Goal: Navigation & Orientation: Find specific page/section

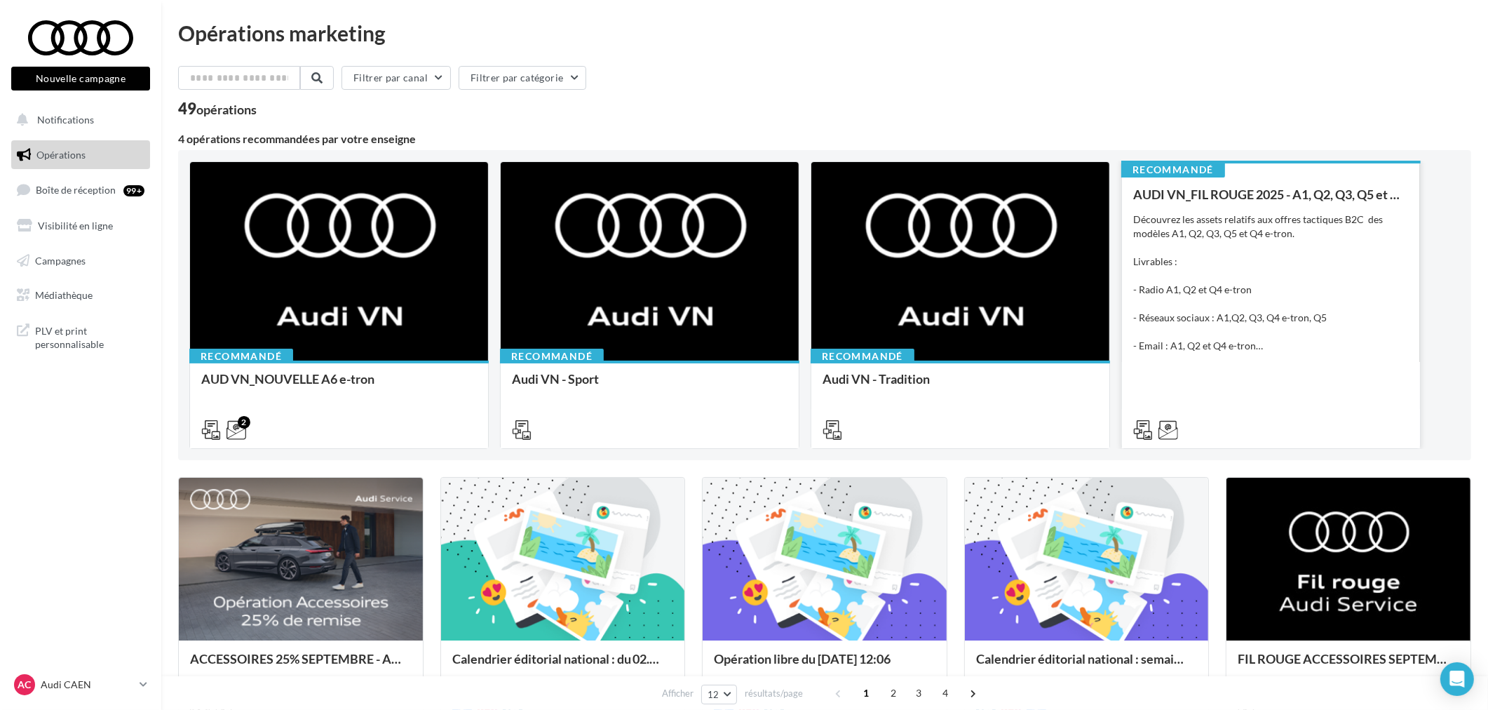
click at [1288, 386] on div "AUDI VN_FIL ROUGE 2025 - A1, Q2, Q3, Q5 et Q4 e-tron Découvrez les assets relat…" at bounding box center [1271, 311] width 276 height 248
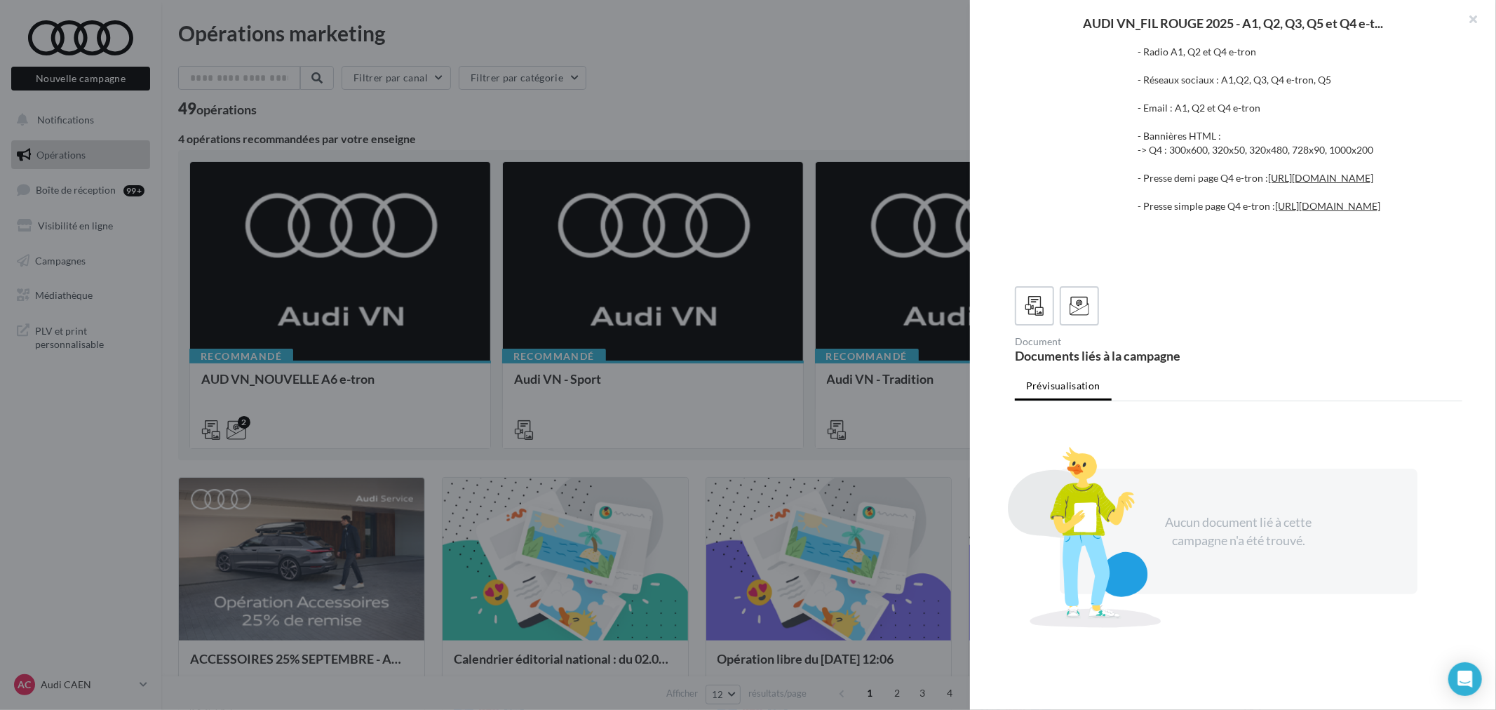
scroll to position [311, 0]
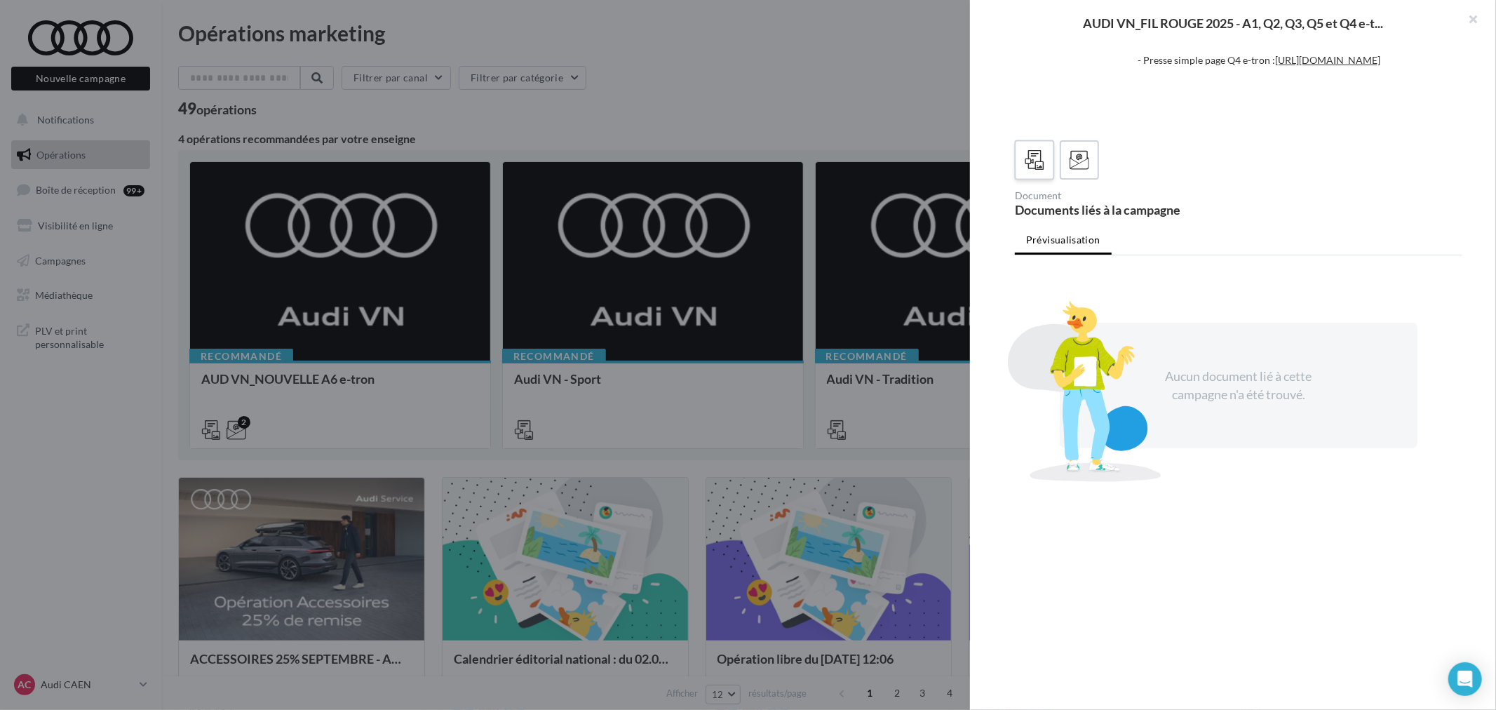
click at [1038, 161] on icon at bounding box center [1035, 160] width 20 height 20
click at [1081, 158] on icon at bounding box center [1080, 160] width 20 height 20
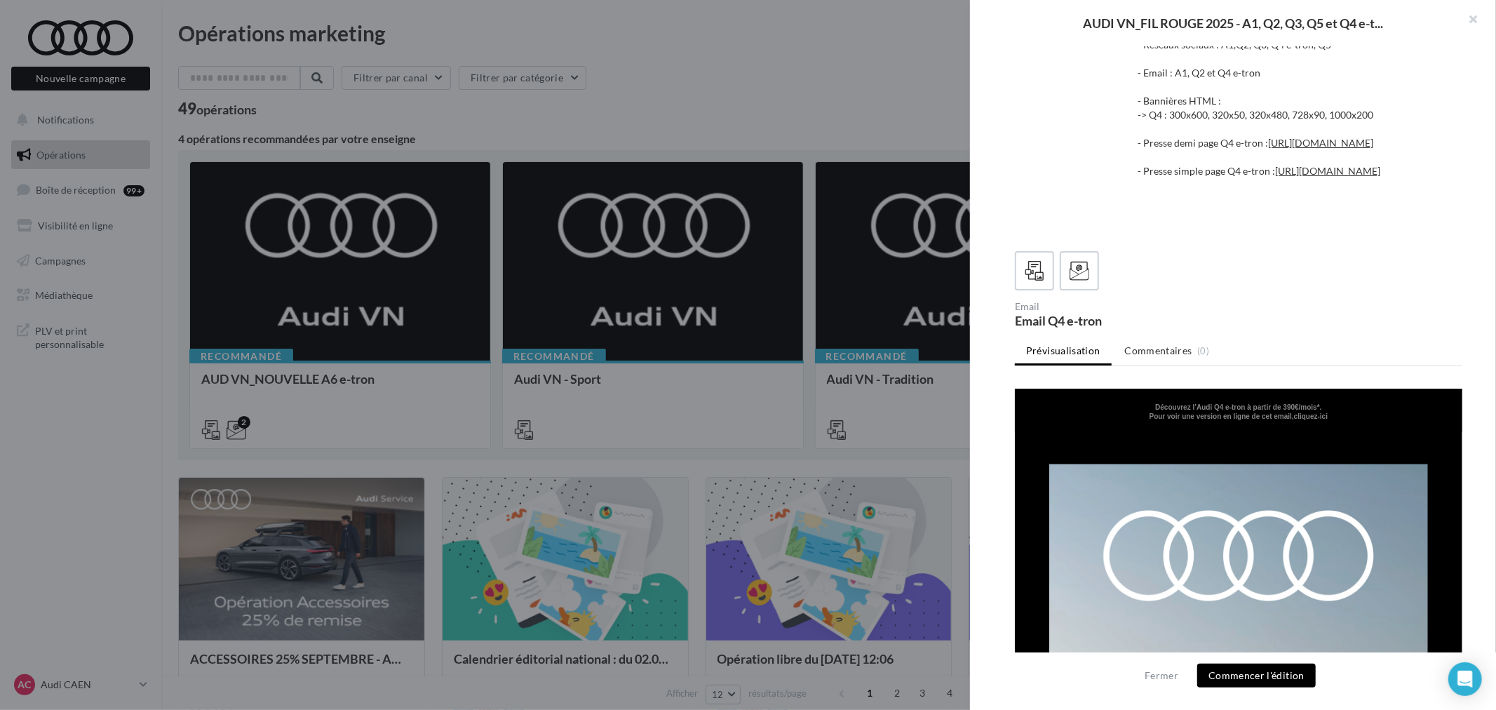
scroll to position [0, 0]
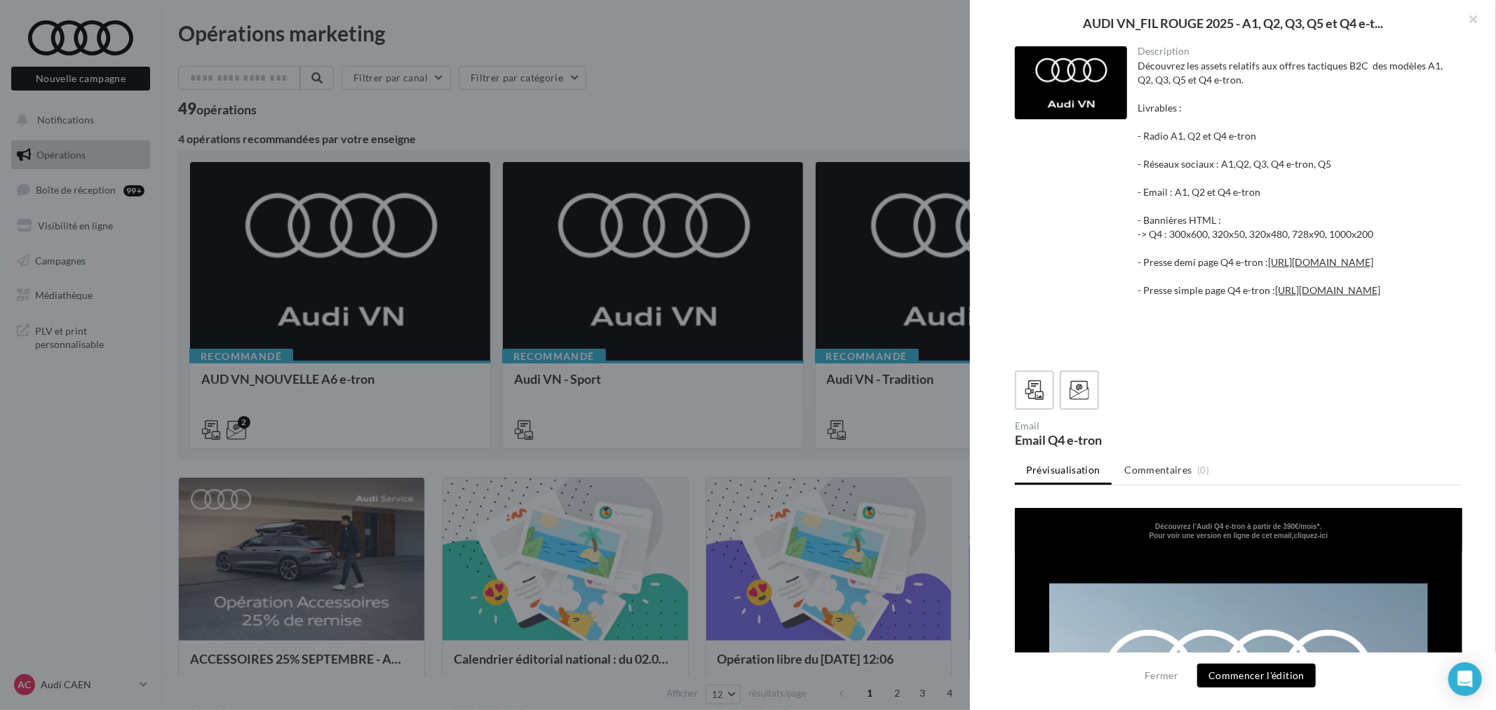
click at [868, 116] on div at bounding box center [748, 355] width 1496 height 710
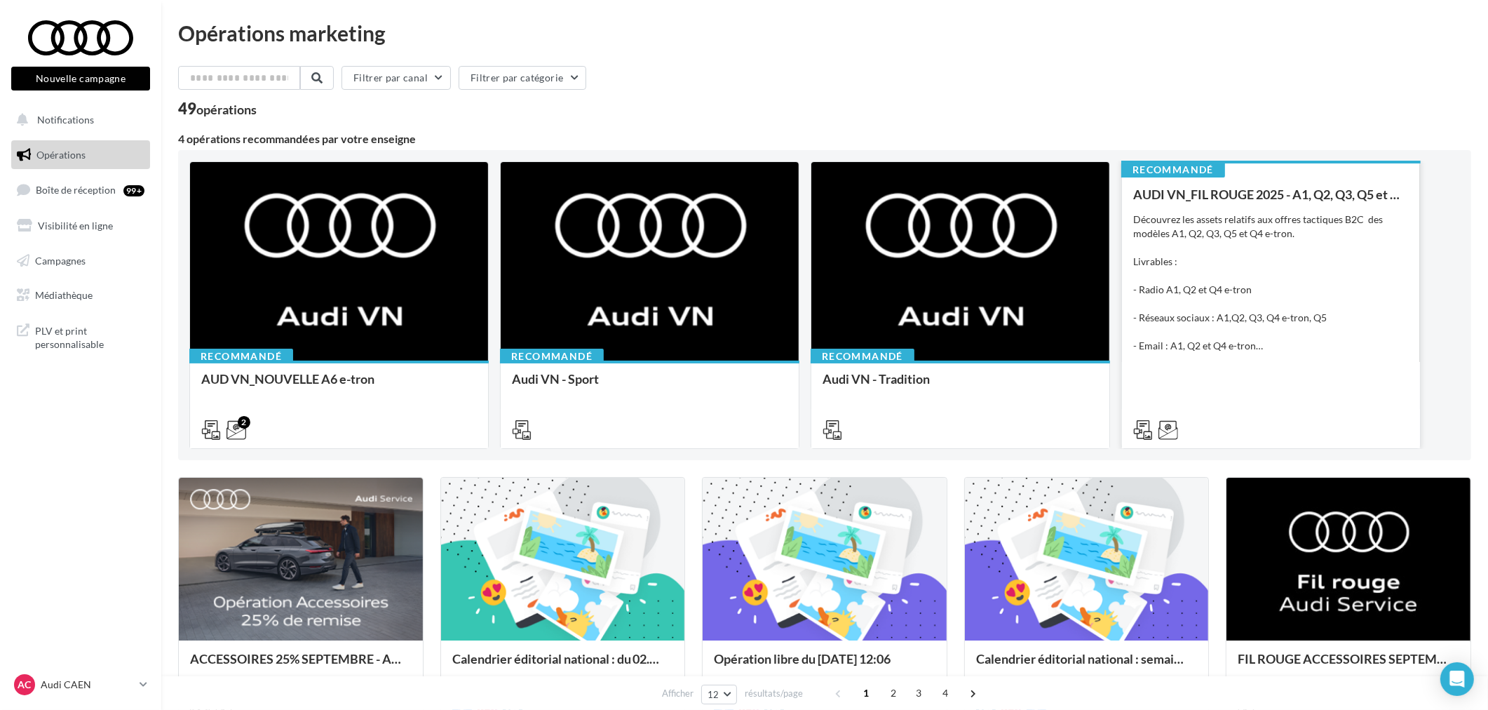
click at [1184, 348] on div "Découvrez les assets relatifs aux offres tactiques B2C des modèles A1, Q2, Q3, …" at bounding box center [1271, 283] width 276 height 140
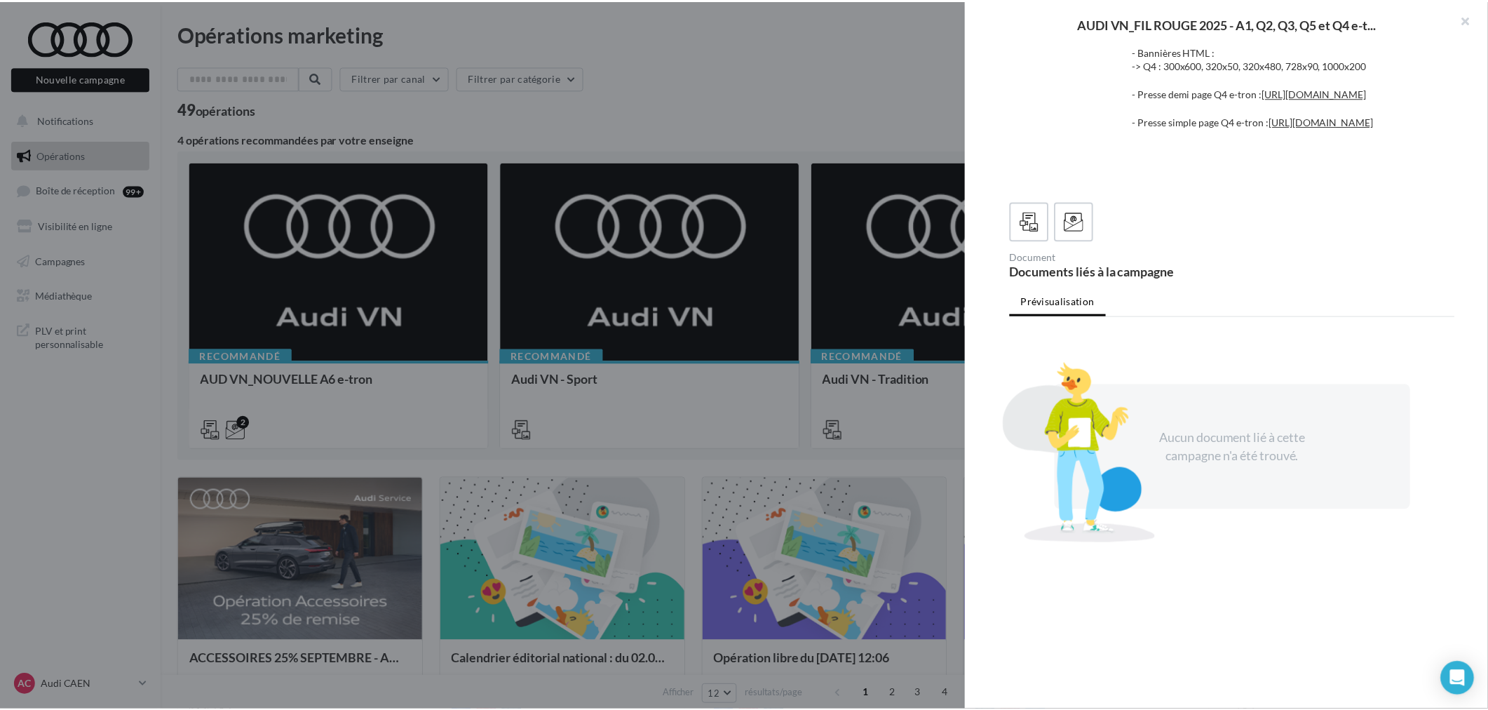
scroll to position [311, 0]
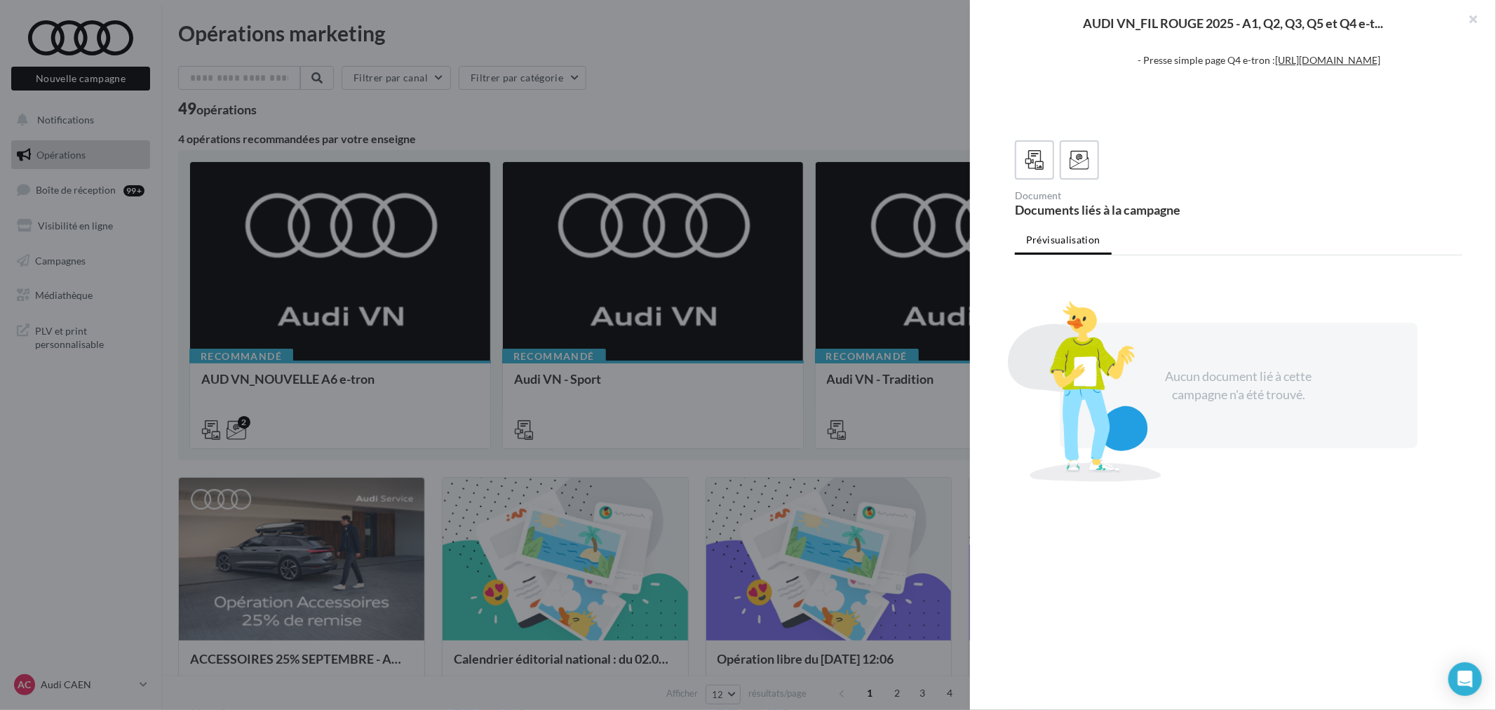
click at [936, 95] on div at bounding box center [748, 355] width 1496 height 710
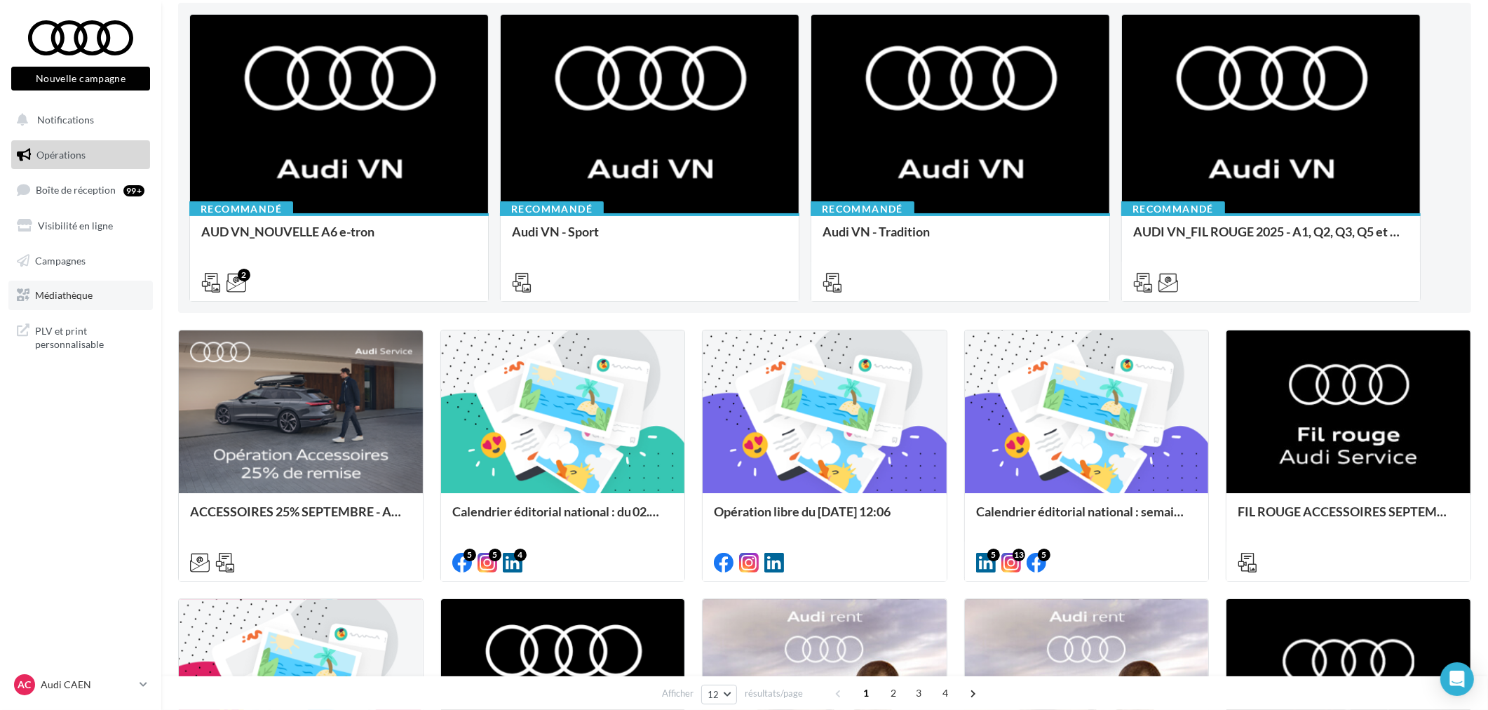
scroll to position [0, 0]
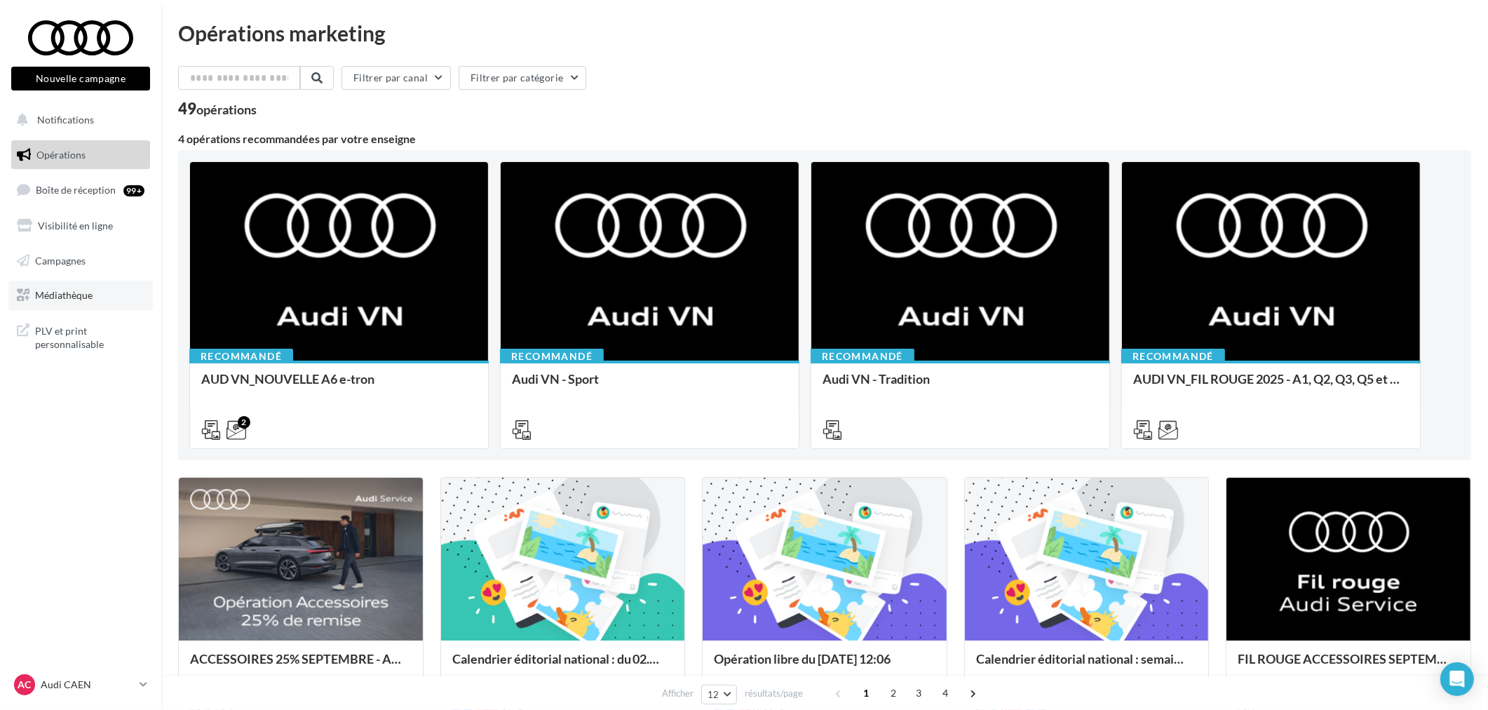
click at [64, 292] on span "Médiathèque" at bounding box center [64, 295] width 58 height 12
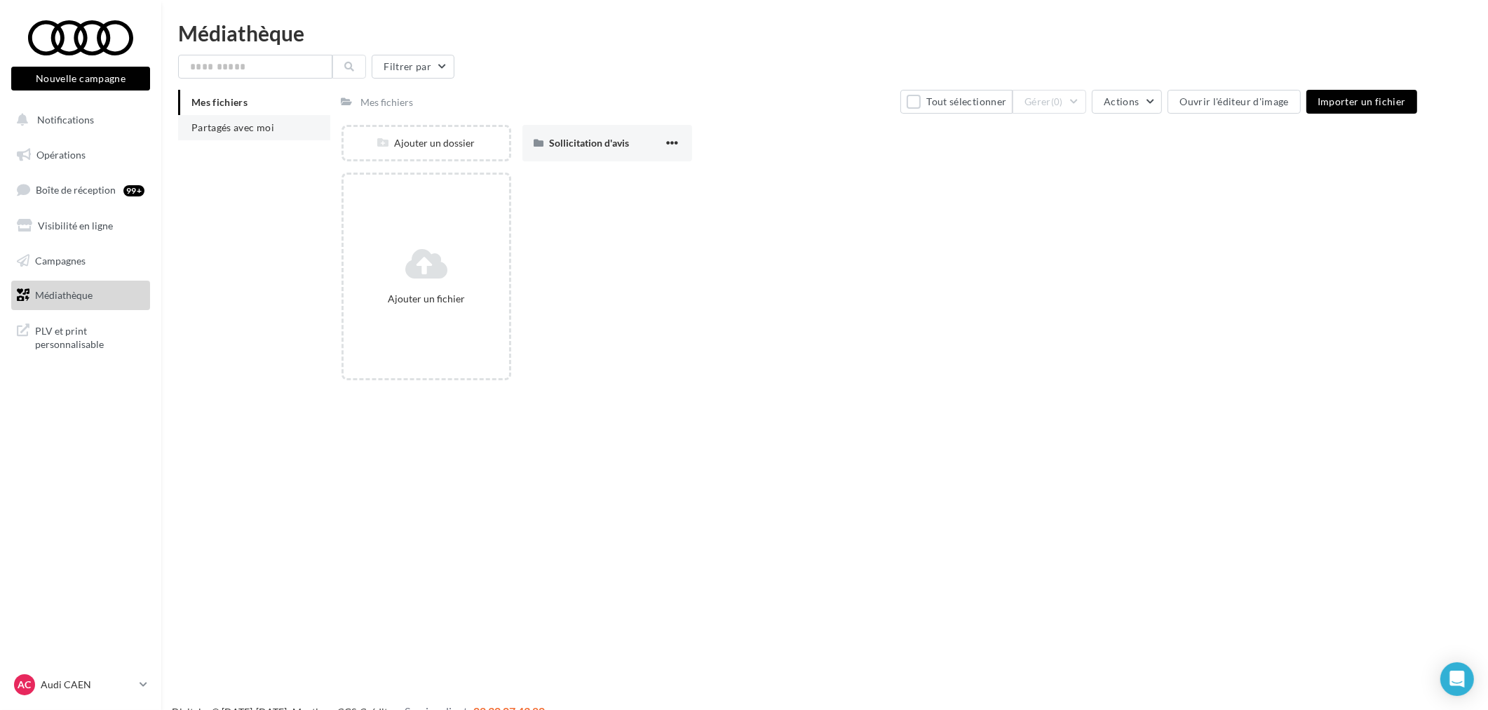
click at [272, 139] on li "Partagés avec moi" at bounding box center [254, 127] width 152 height 25
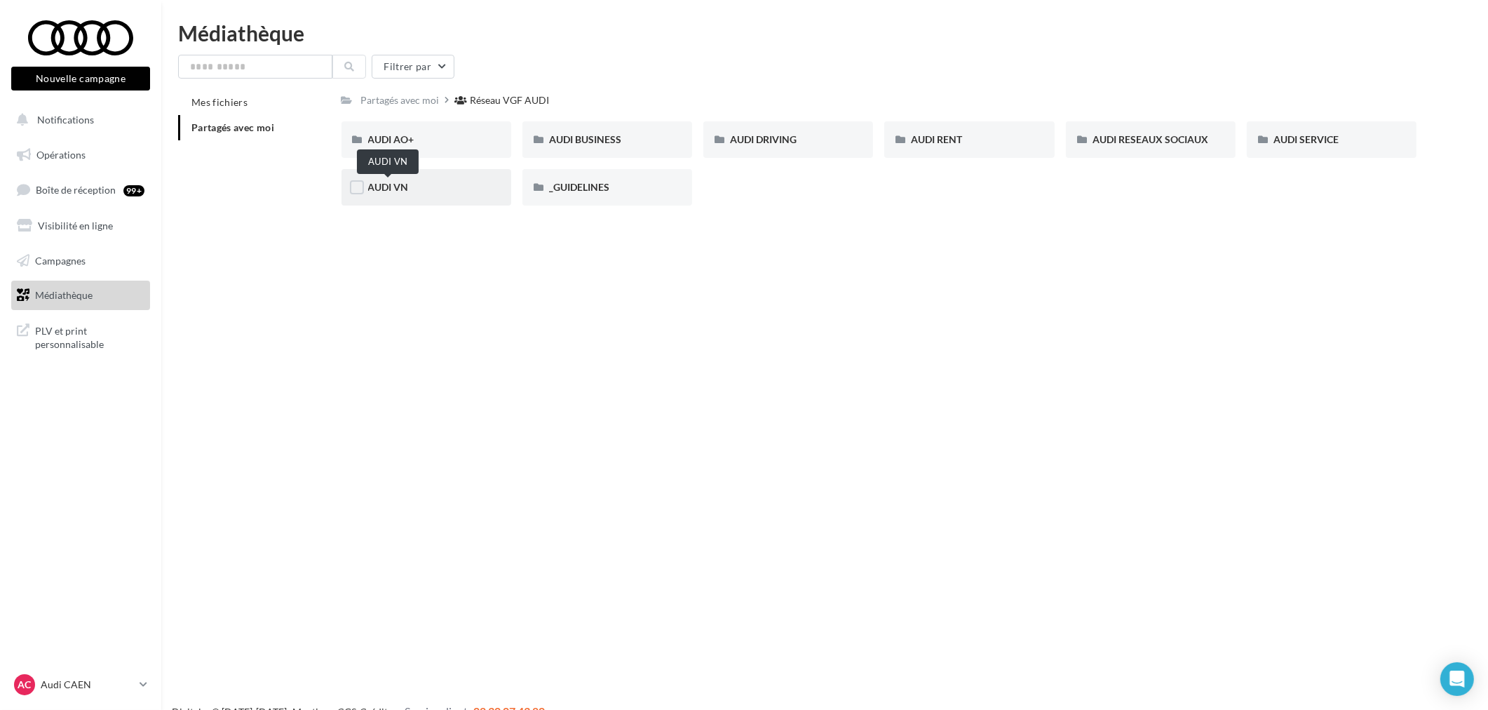
click at [387, 192] on span "AUDI VN" at bounding box center [388, 187] width 41 height 12
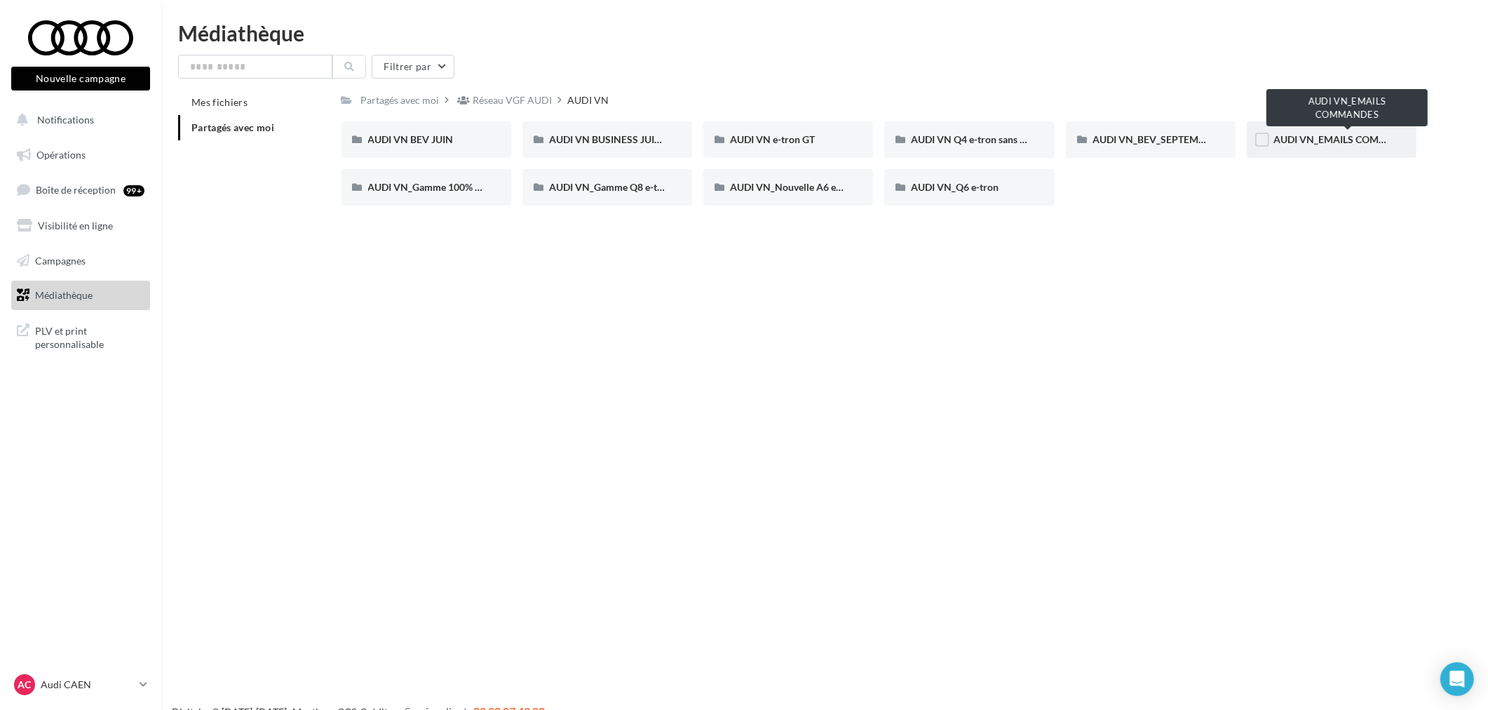
click at [1352, 138] on span "AUDI VN_EMAILS COMMANDES" at bounding box center [1347, 139] width 147 height 12
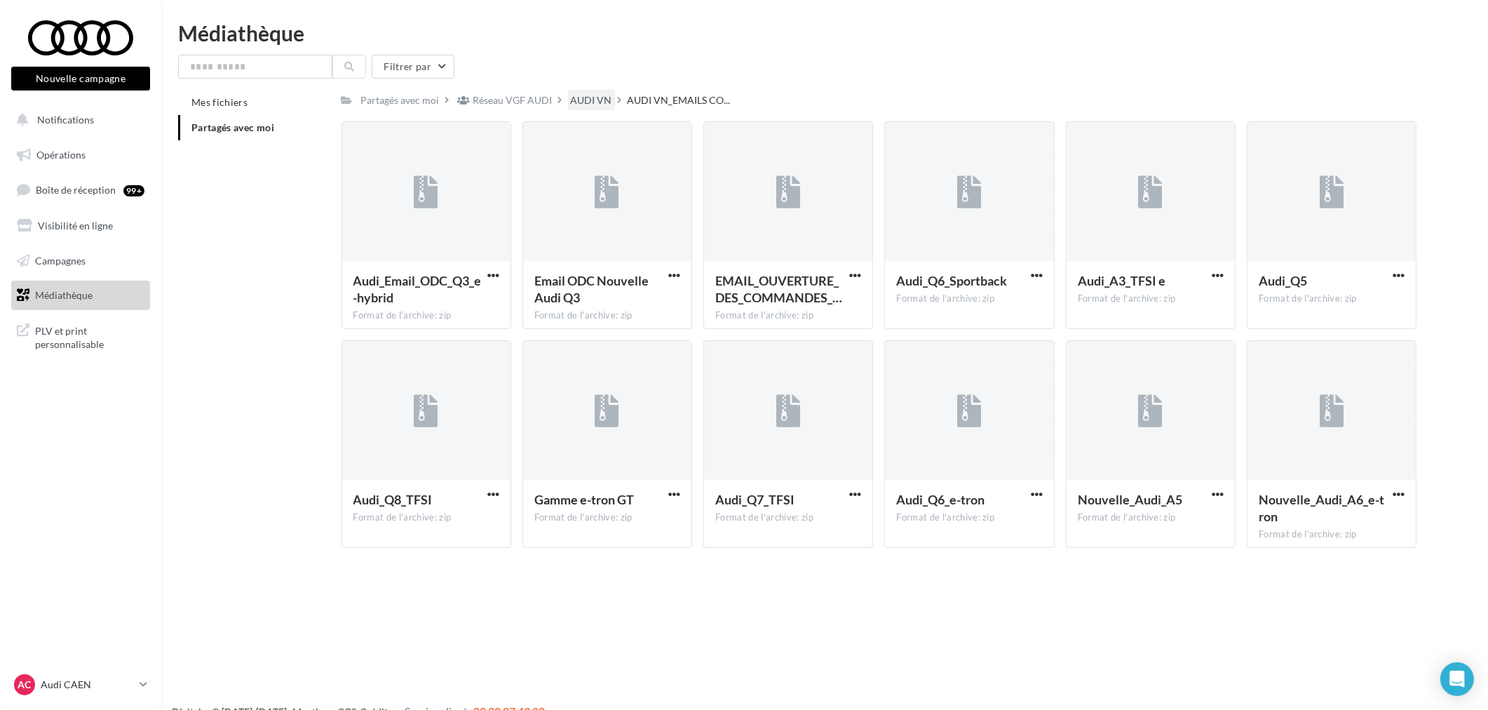
click at [583, 101] on div "AUDI VN" at bounding box center [591, 100] width 41 height 14
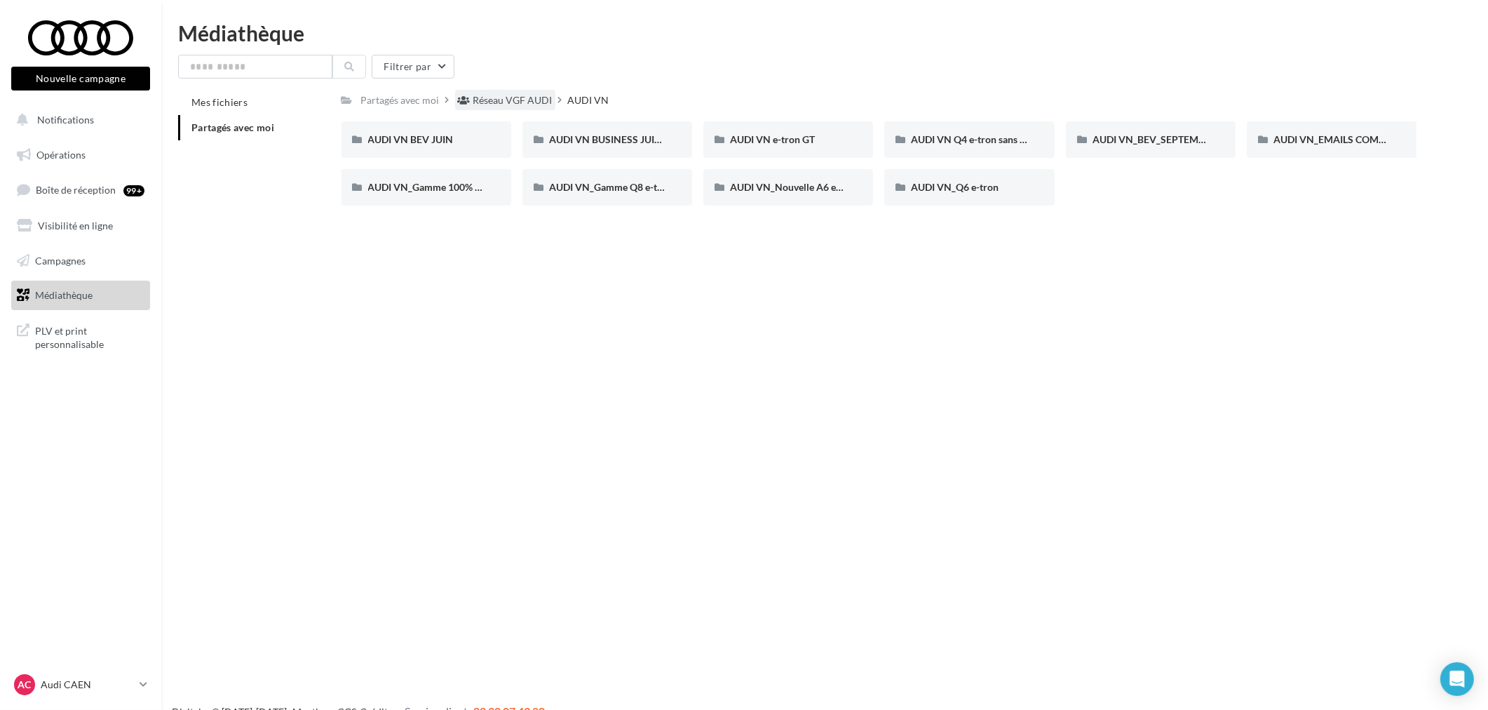
click at [523, 99] on div "Réseau VGF AUDI" at bounding box center [512, 100] width 79 height 14
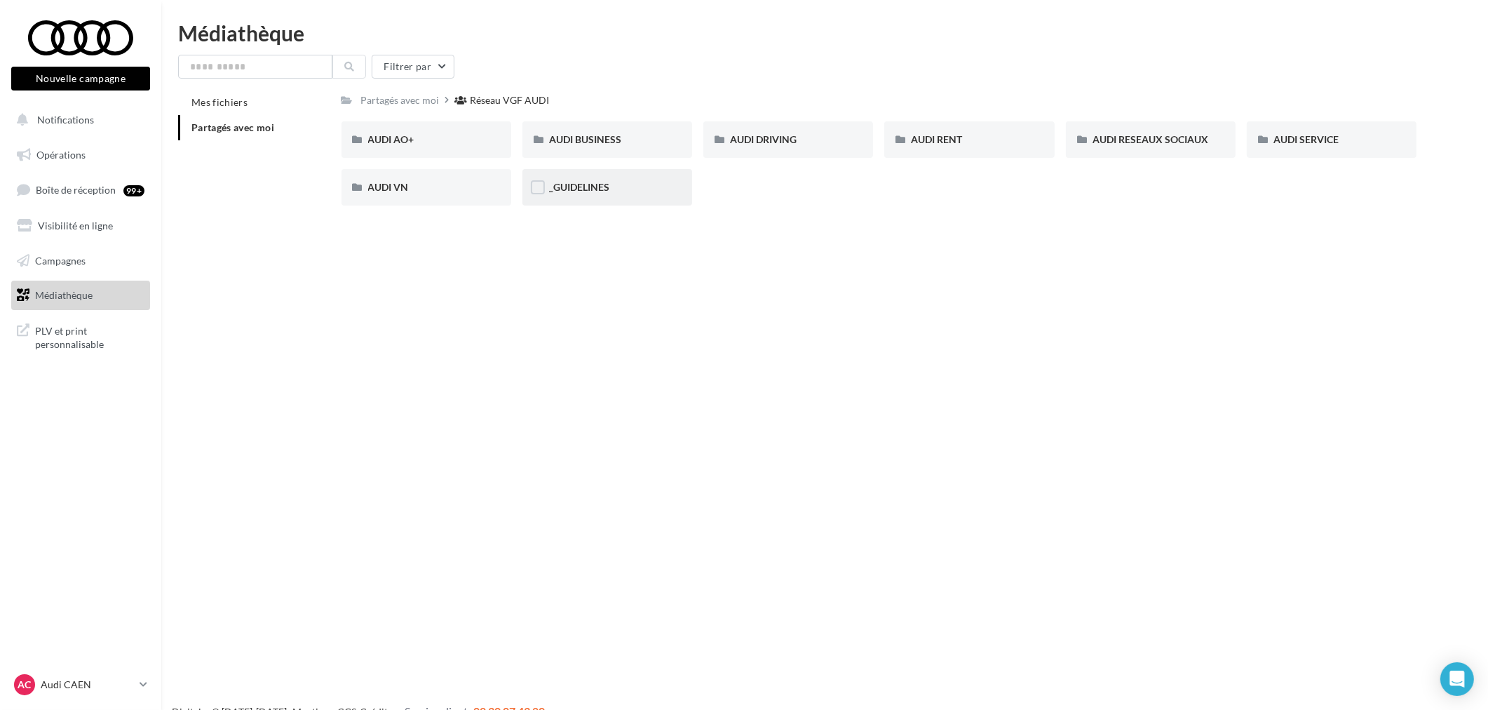
click at [595, 177] on div "_GUIDELINES" at bounding box center [608, 187] width 170 height 36
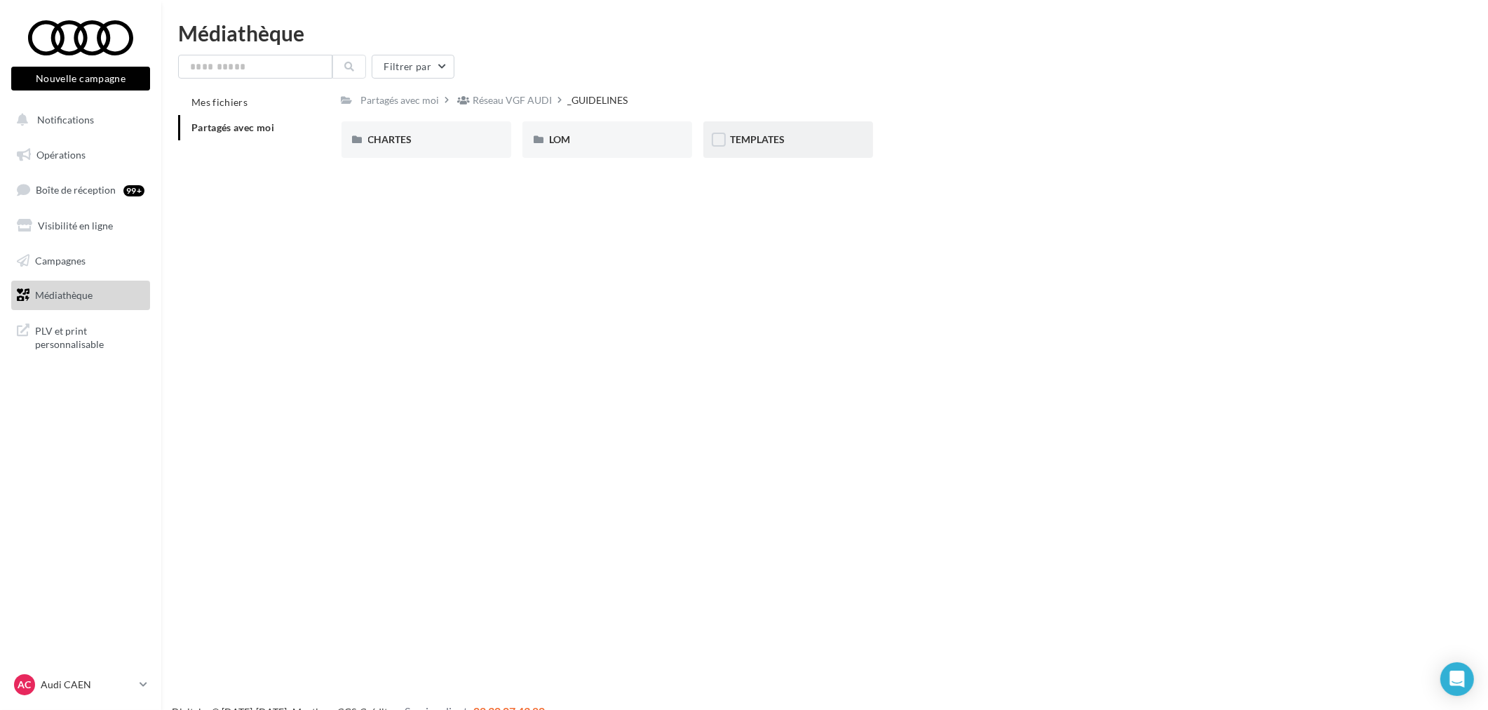
click at [826, 155] on div "TEMPLATES" at bounding box center [789, 139] width 170 height 36
click at [585, 100] on div "_GUIDELINES" at bounding box center [601, 100] width 60 height 14
click at [527, 101] on div "Réseau VGF AUDI" at bounding box center [512, 100] width 79 height 14
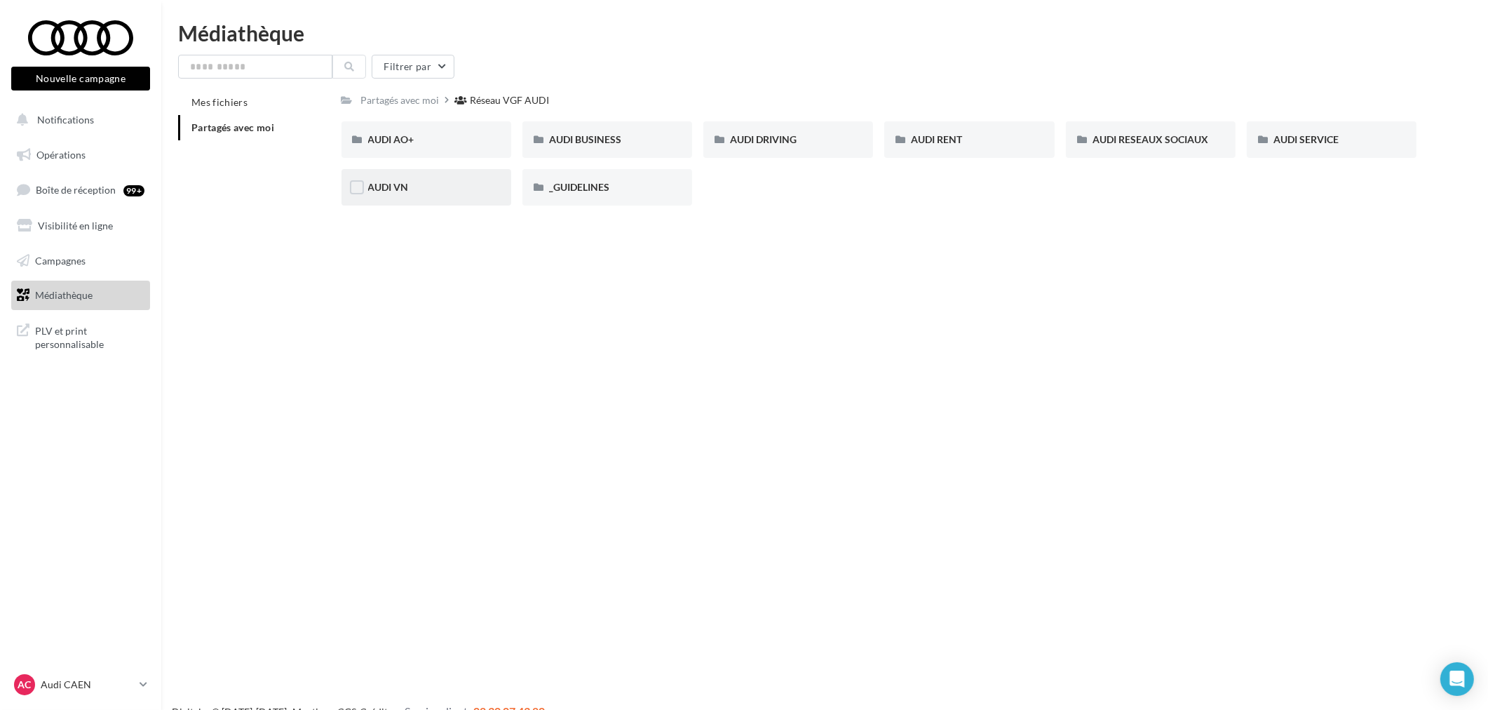
click at [466, 191] on div "AUDI VN" at bounding box center [426, 187] width 116 height 14
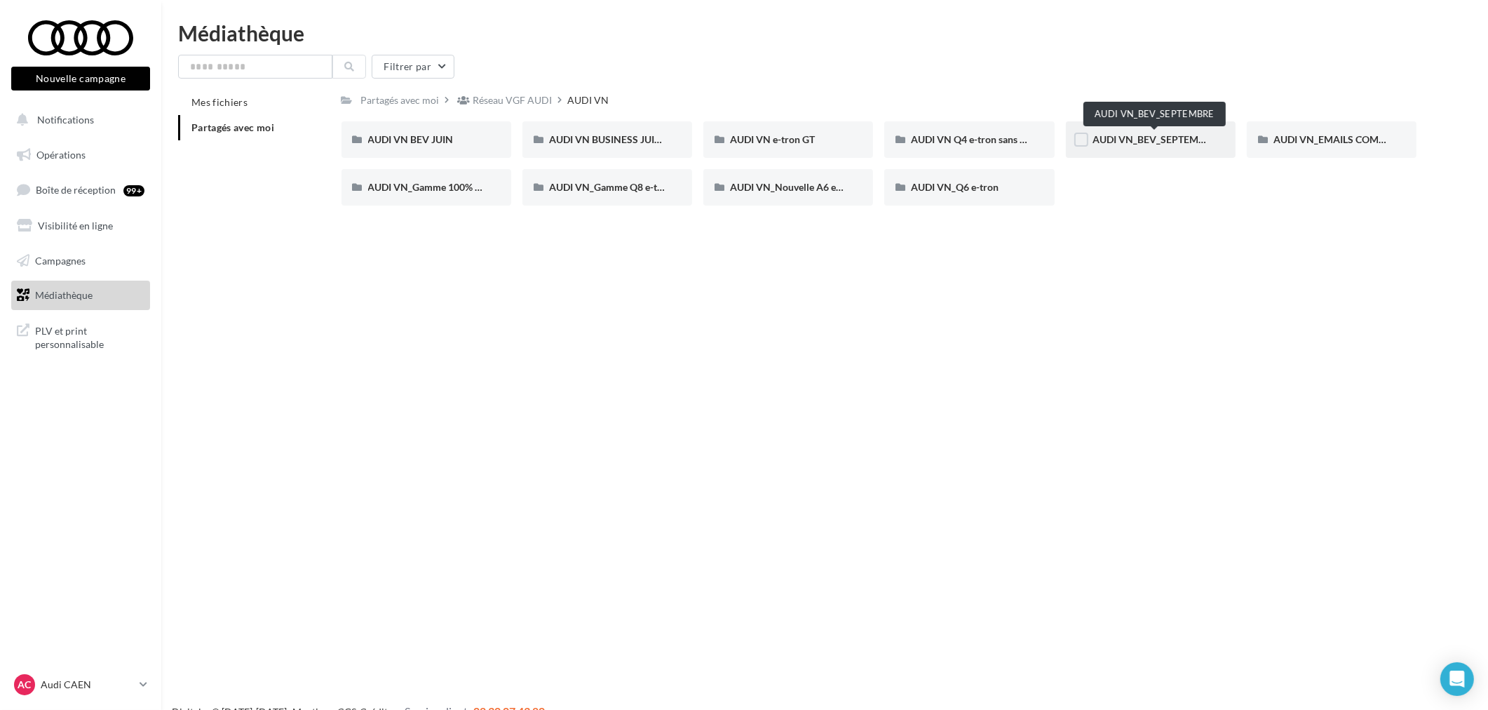
click at [1176, 143] on span "AUDI VN_BEV_SEPTEMBRE" at bounding box center [1155, 139] width 124 height 12
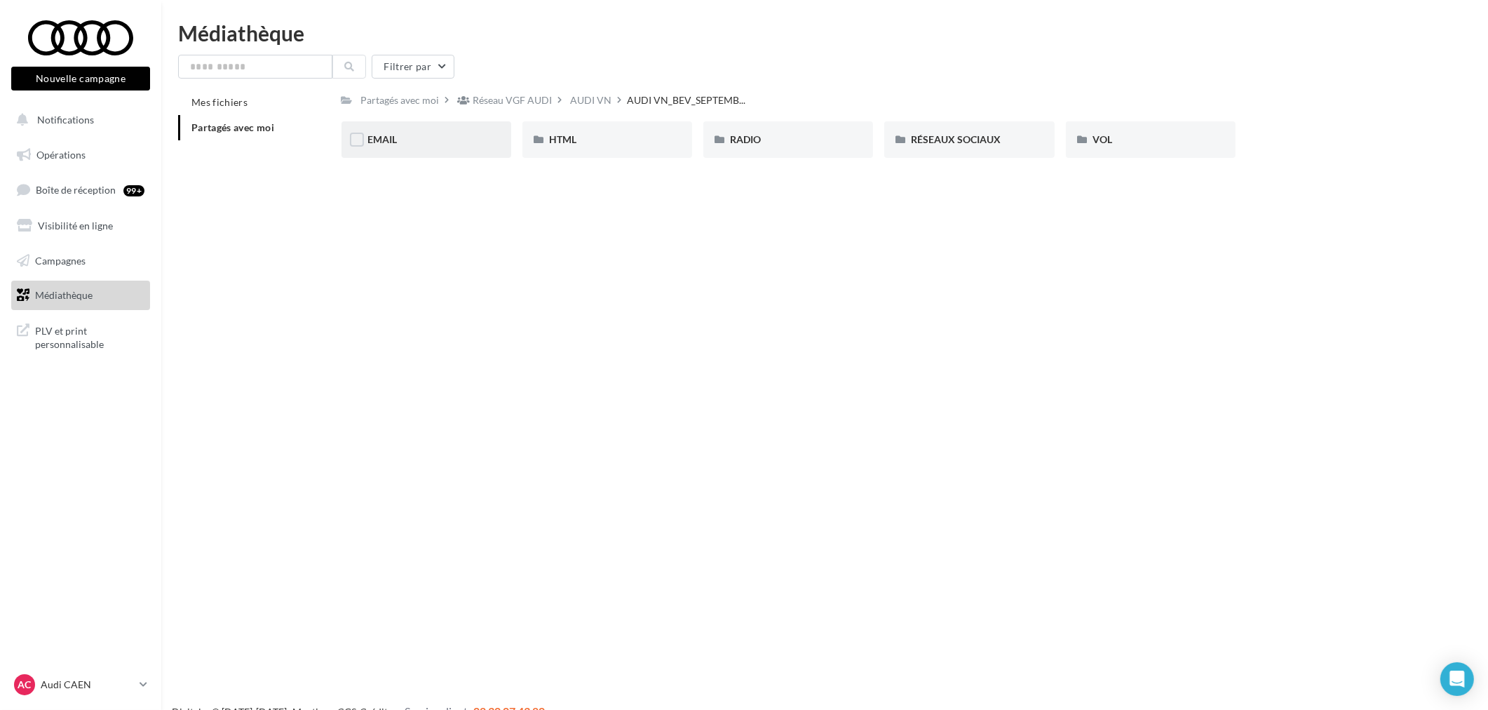
click at [422, 136] on div "EMAIL" at bounding box center [426, 140] width 116 height 14
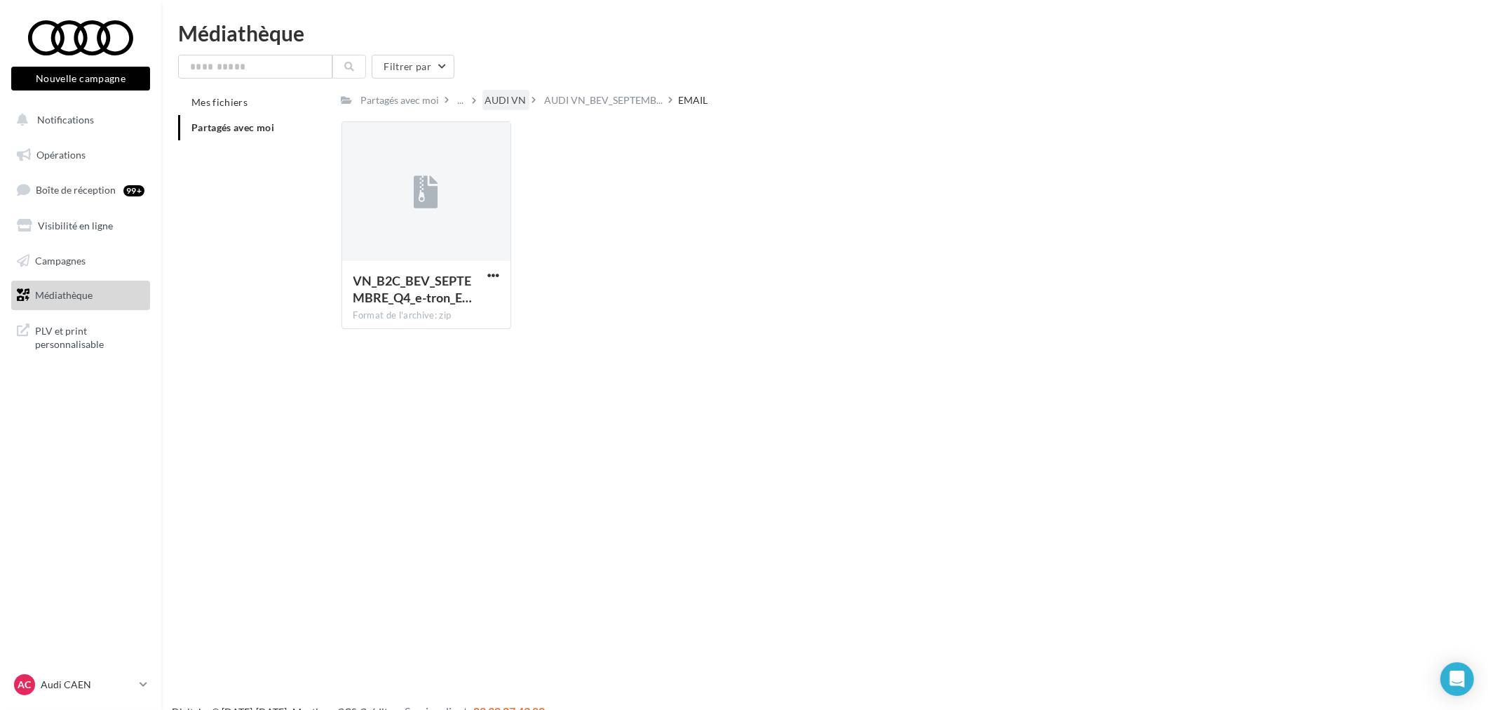
click at [493, 98] on div "AUDI VN" at bounding box center [505, 100] width 41 height 14
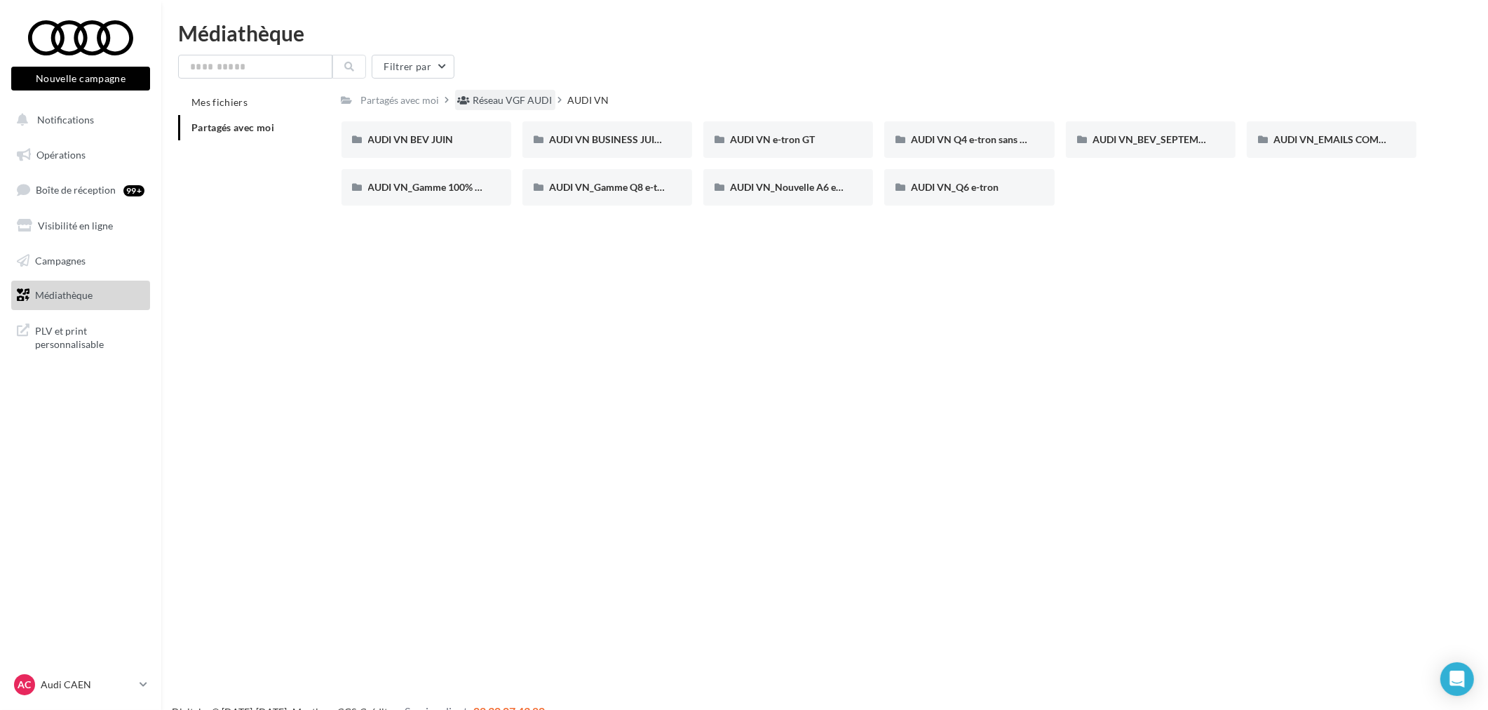
click at [464, 97] on icon at bounding box center [464, 100] width 13 height 10
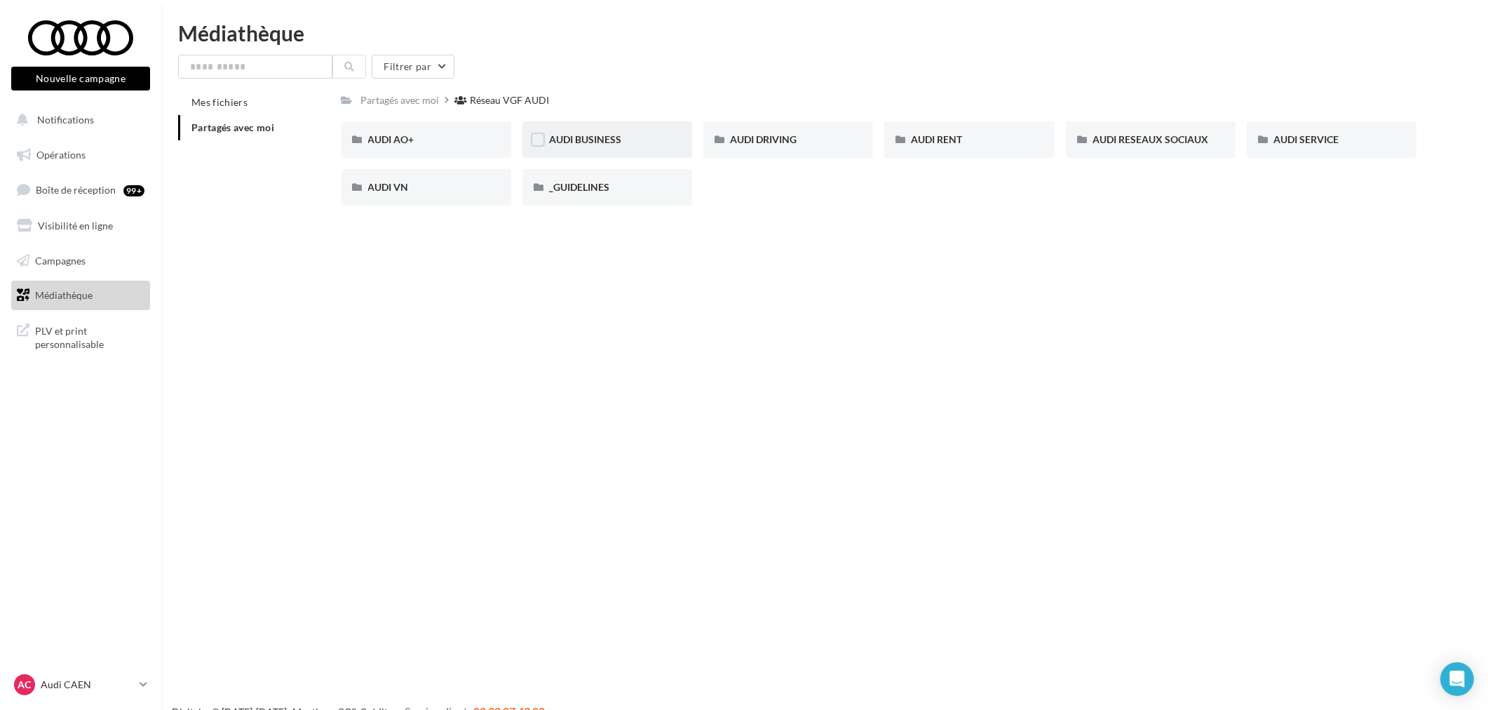
click at [604, 144] on span "AUDI BUSINESS" at bounding box center [585, 139] width 72 height 12
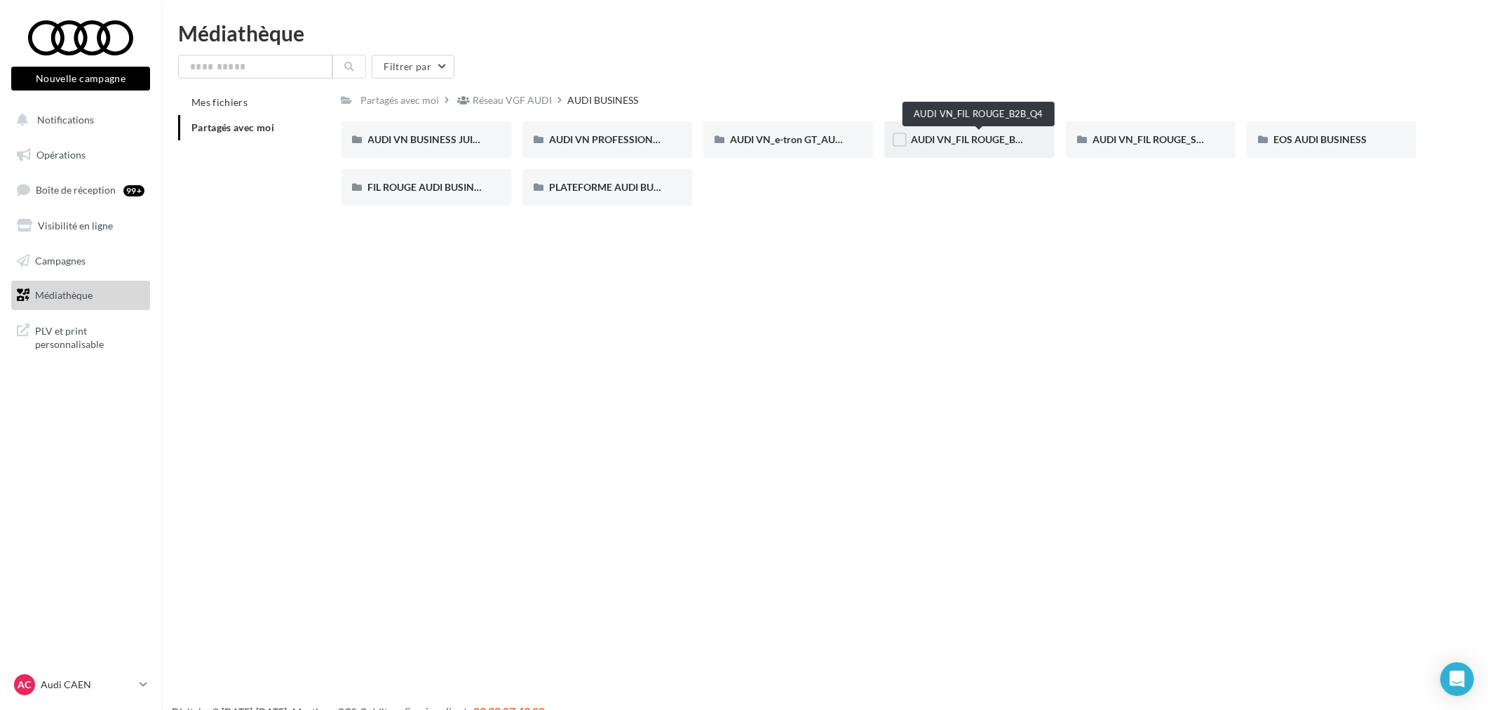
click at [967, 133] on span "AUDI VN_FIL ROUGE_B2B_Q4" at bounding box center [978, 139] width 134 height 12
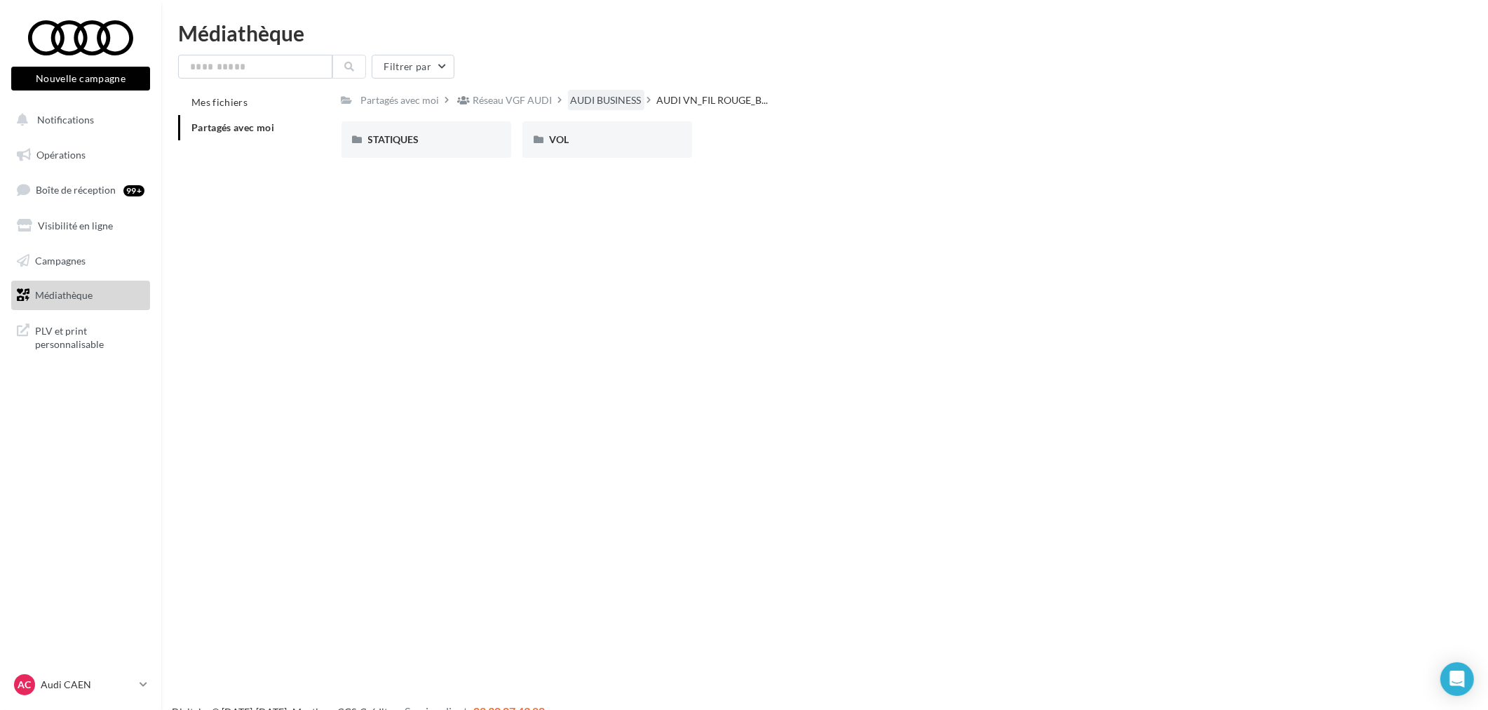
click at [606, 104] on div "AUDI BUSINESS" at bounding box center [606, 100] width 71 height 14
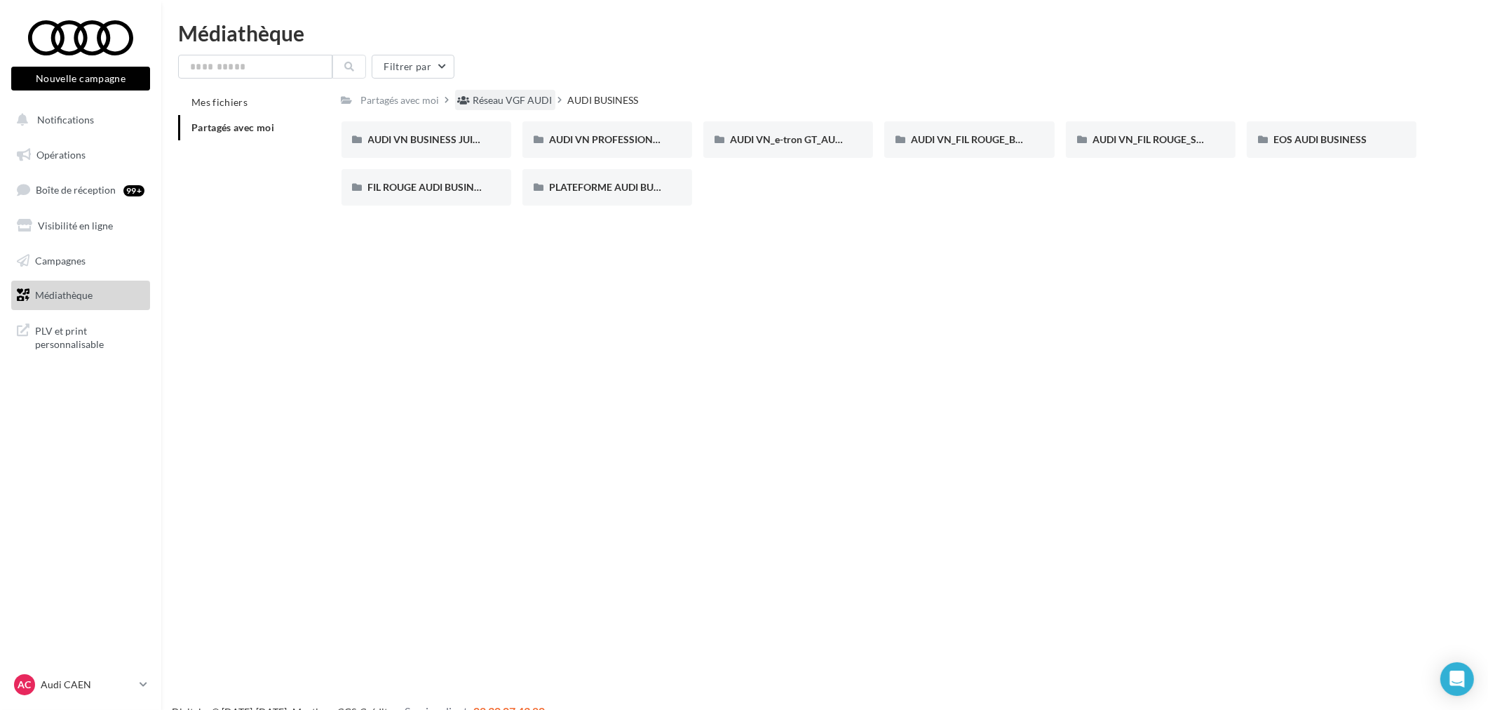
click at [485, 104] on div "Réseau VGF AUDI" at bounding box center [512, 100] width 79 height 14
click at [433, 180] on div "AUDI VN" at bounding box center [426, 187] width 116 height 14
click at [82, 152] on span "Opérations" at bounding box center [60, 155] width 49 height 12
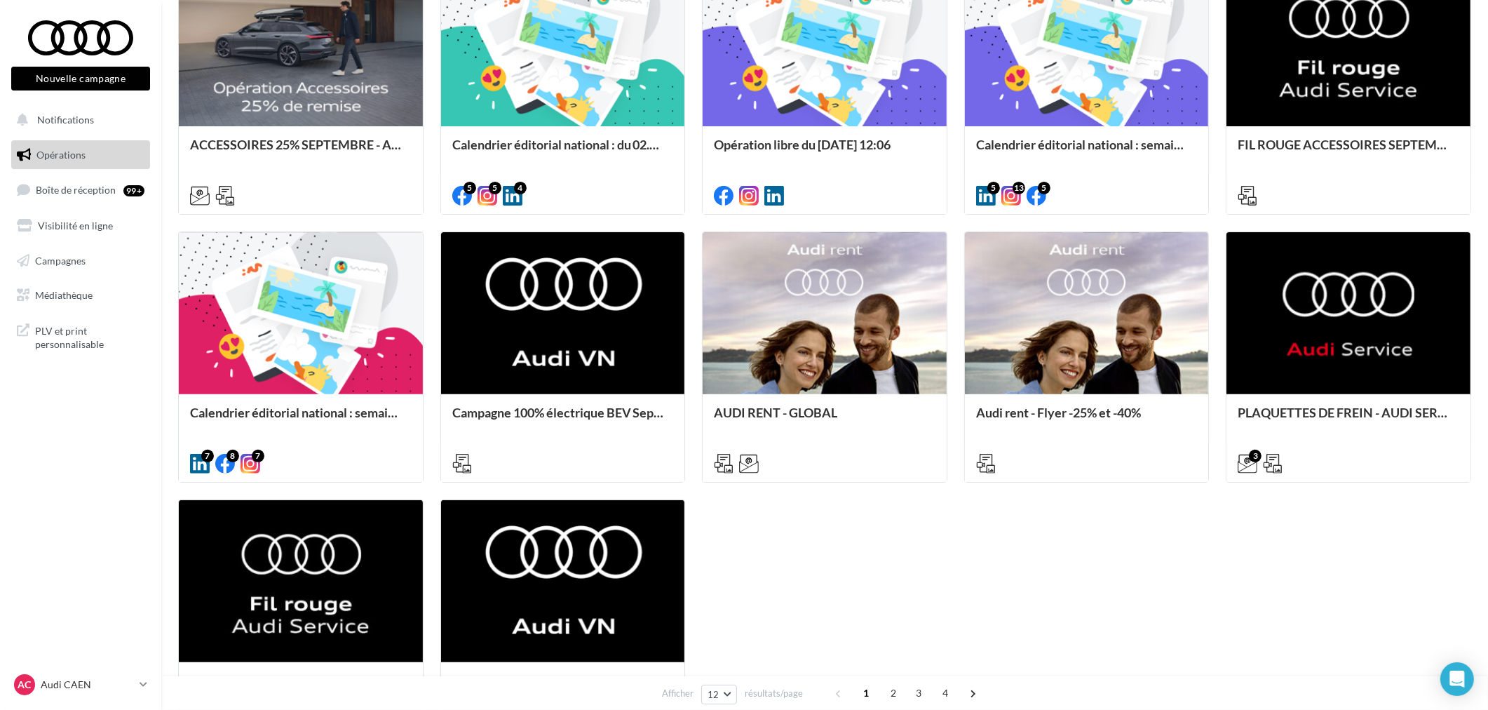
scroll to position [545, 0]
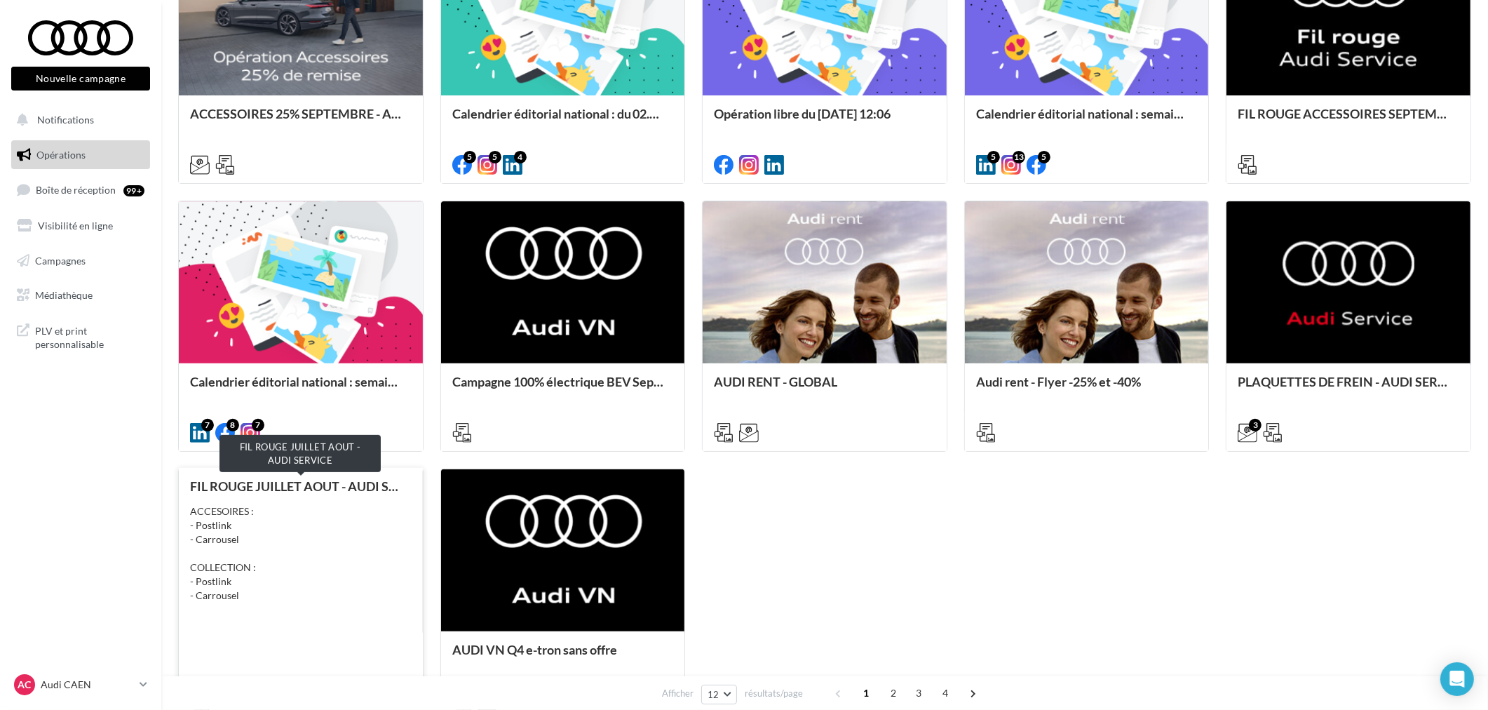
click at [333, 480] on div "FIL ROUGE JUILLET AOUT - AUDI SERVICE" at bounding box center [301, 486] width 222 height 14
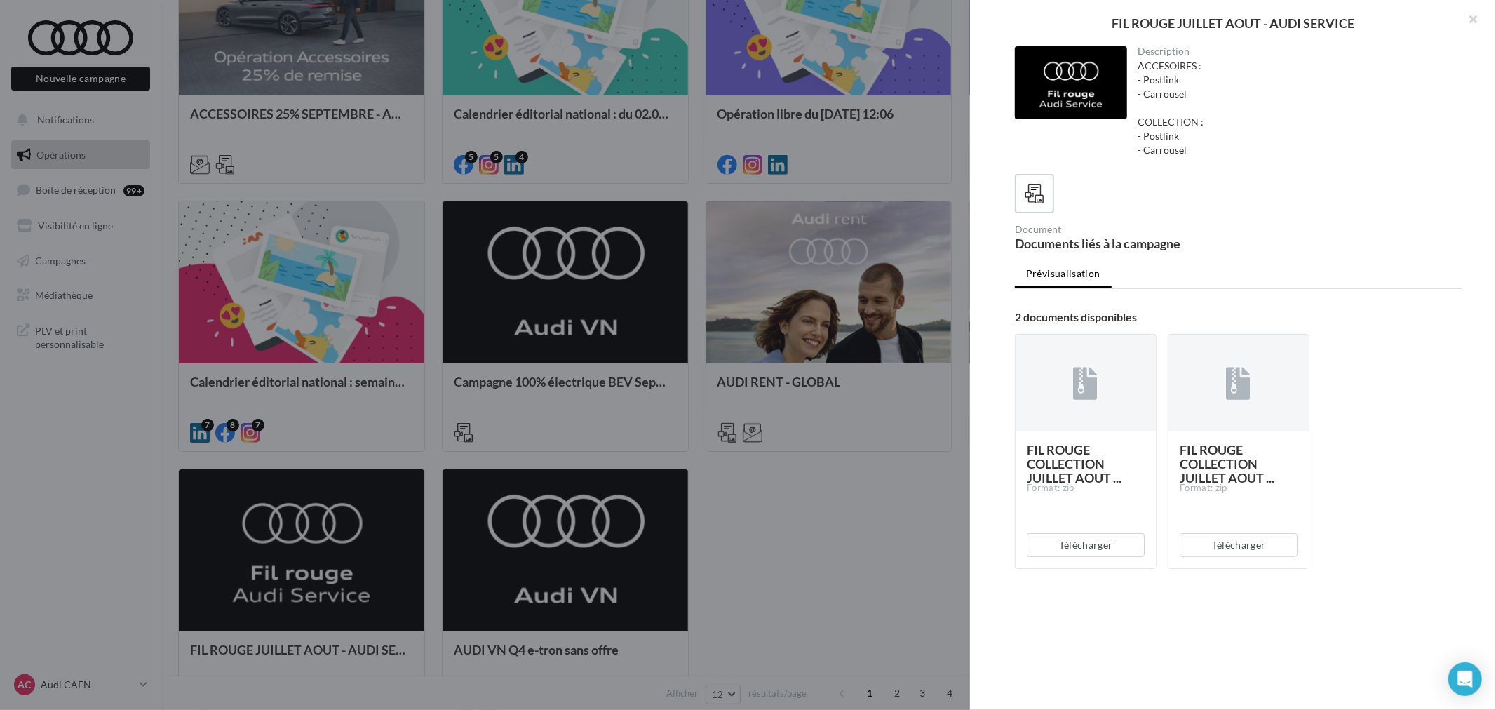
click at [830, 584] on div at bounding box center [748, 355] width 1496 height 710
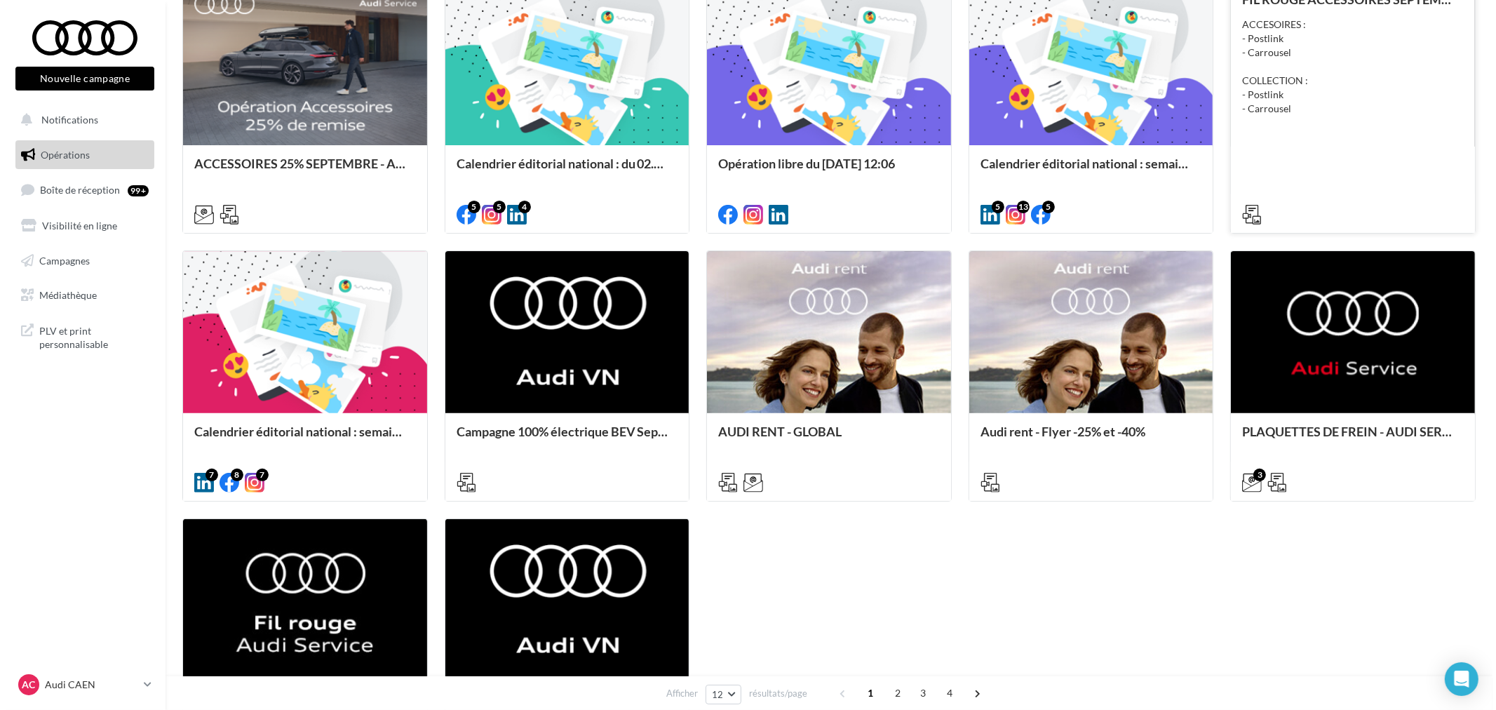
scroll to position [467, 0]
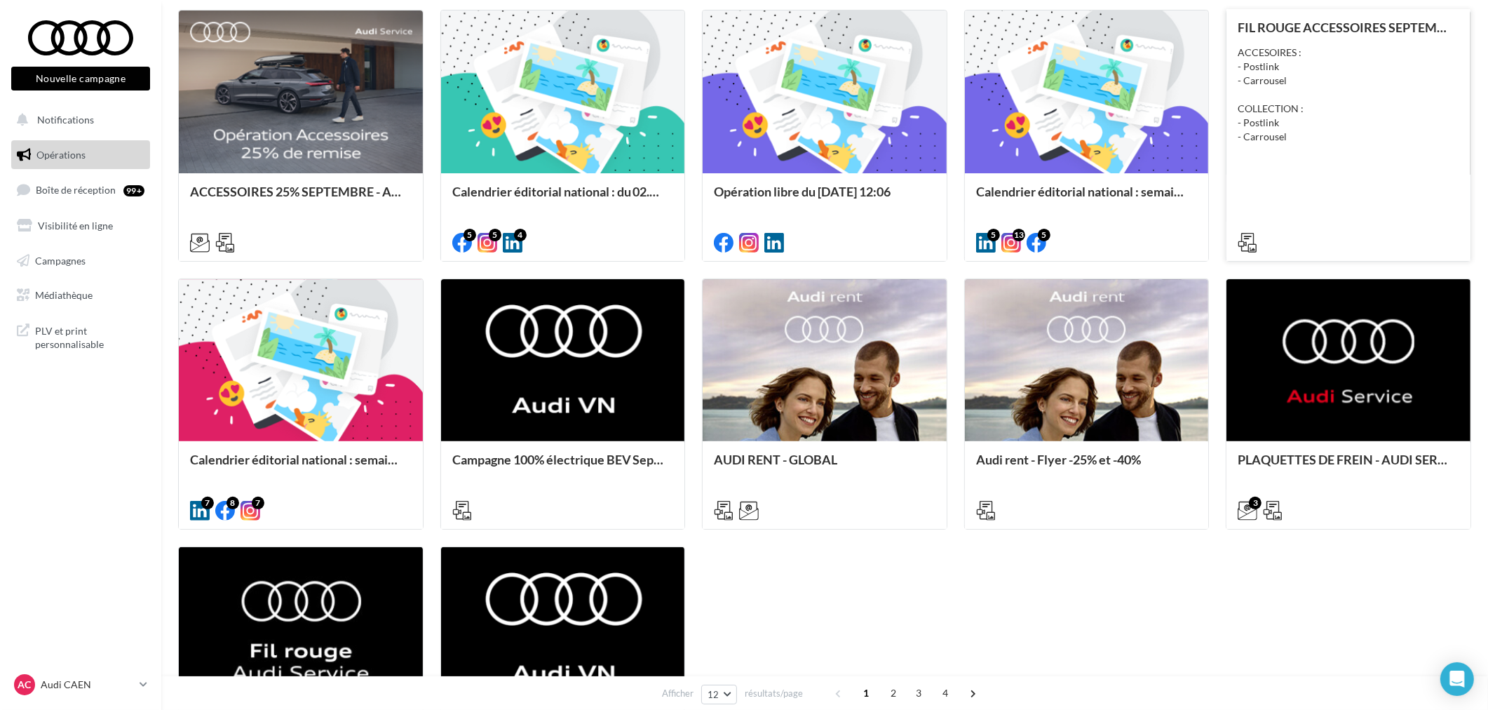
click at [1352, 156] on div "FIL ROUGE ACCESSOIRES SEPTEMBRE - AUDI SERVICE ACCESOIRES : - Postlink - Carrou…" at bounding box center [1349, 133] width 222 height 227
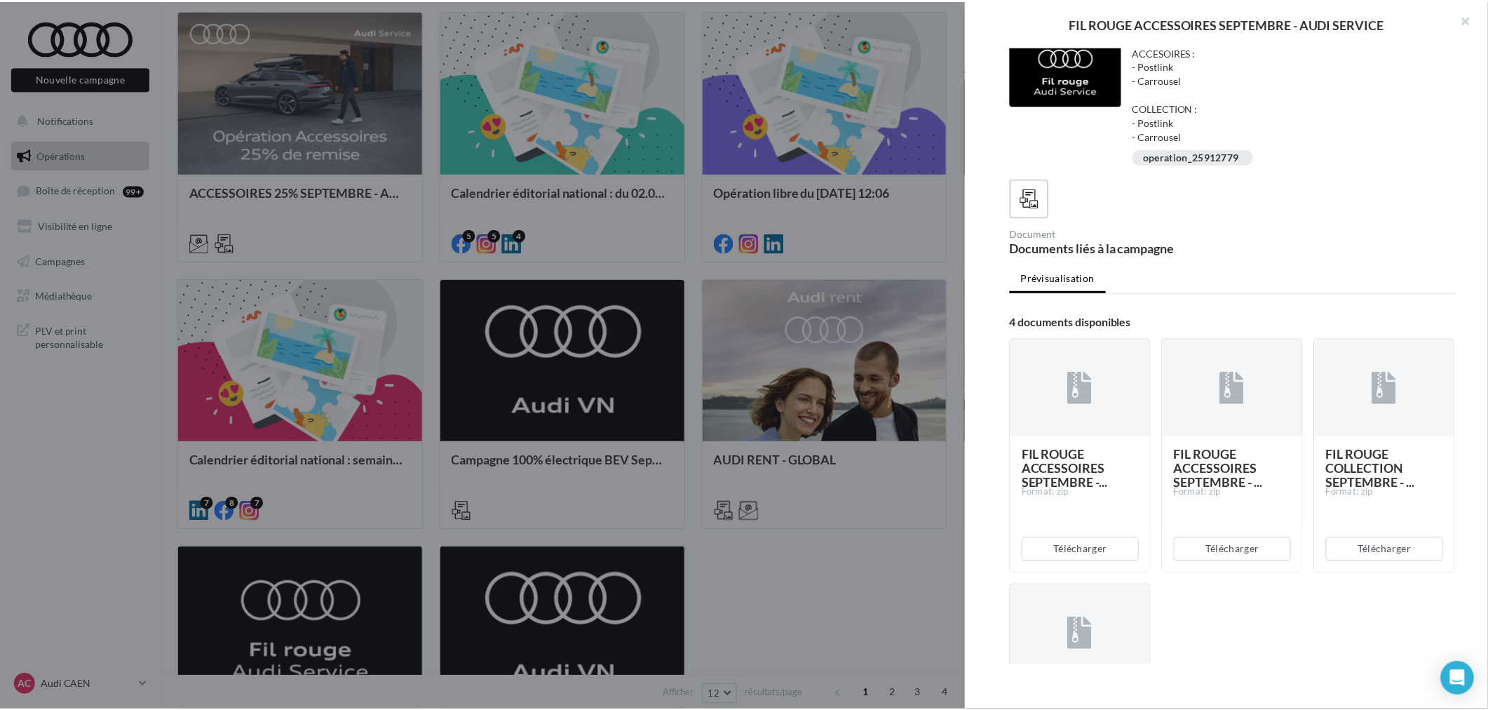
scroll to position [0, 0]
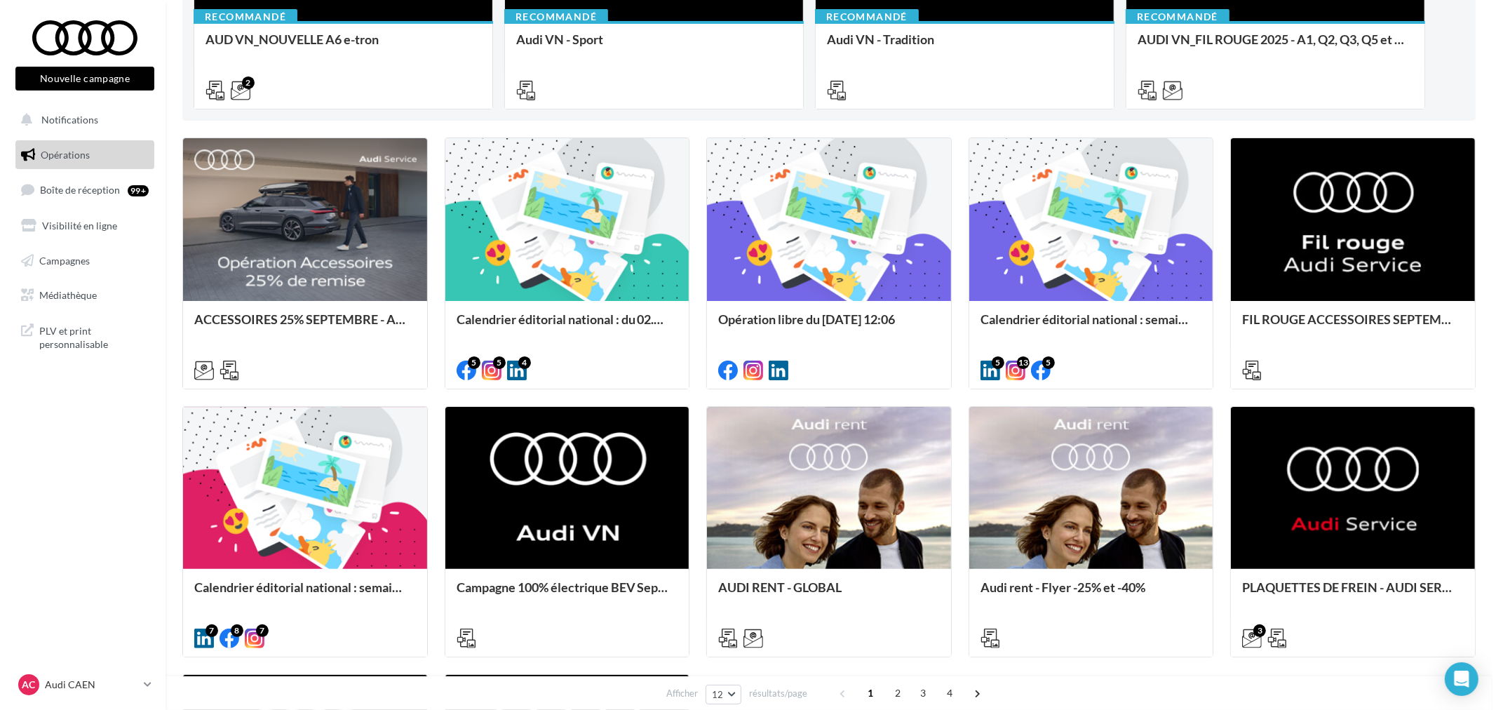
scroll to position [311, 0]
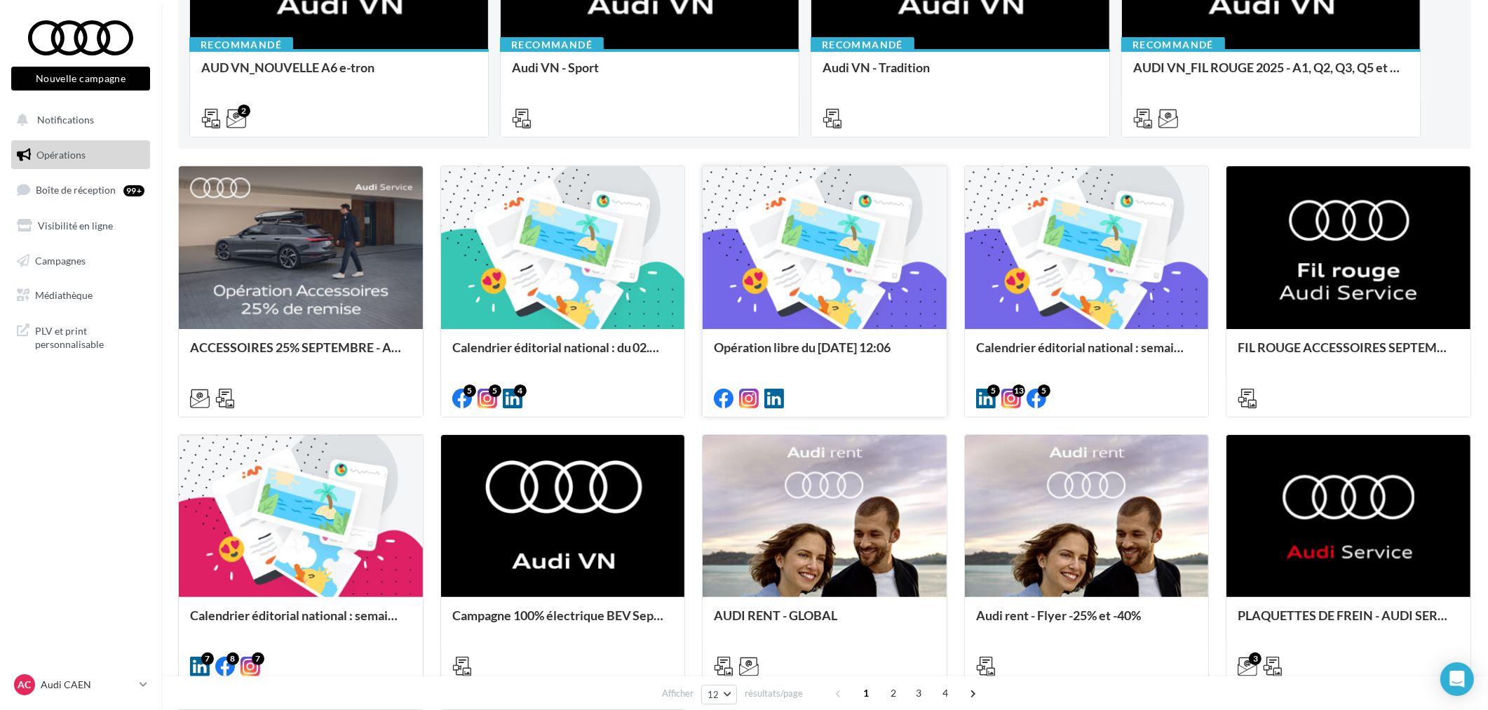
click at [857, 298] on div at bounding box center [825, 247] width 244 height 163
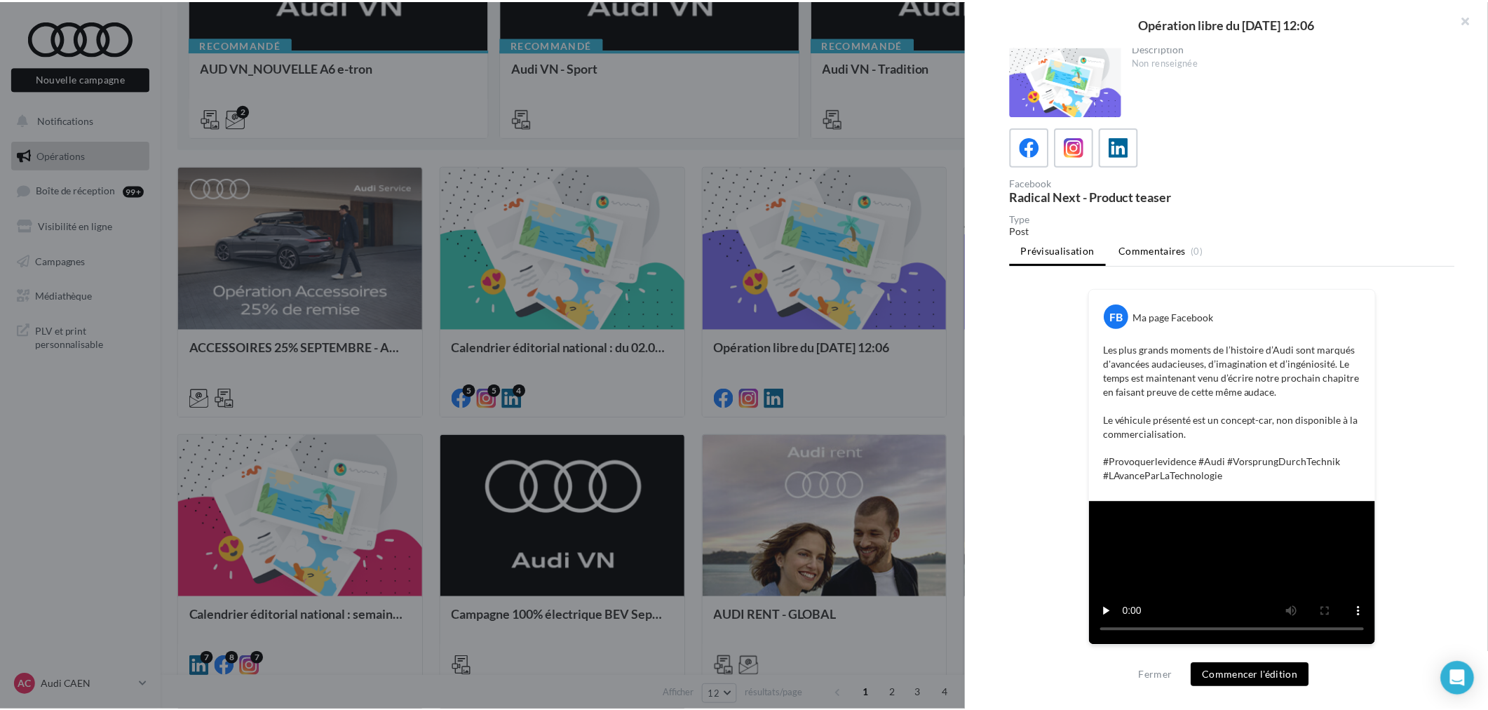
scroll to position [0, 0]
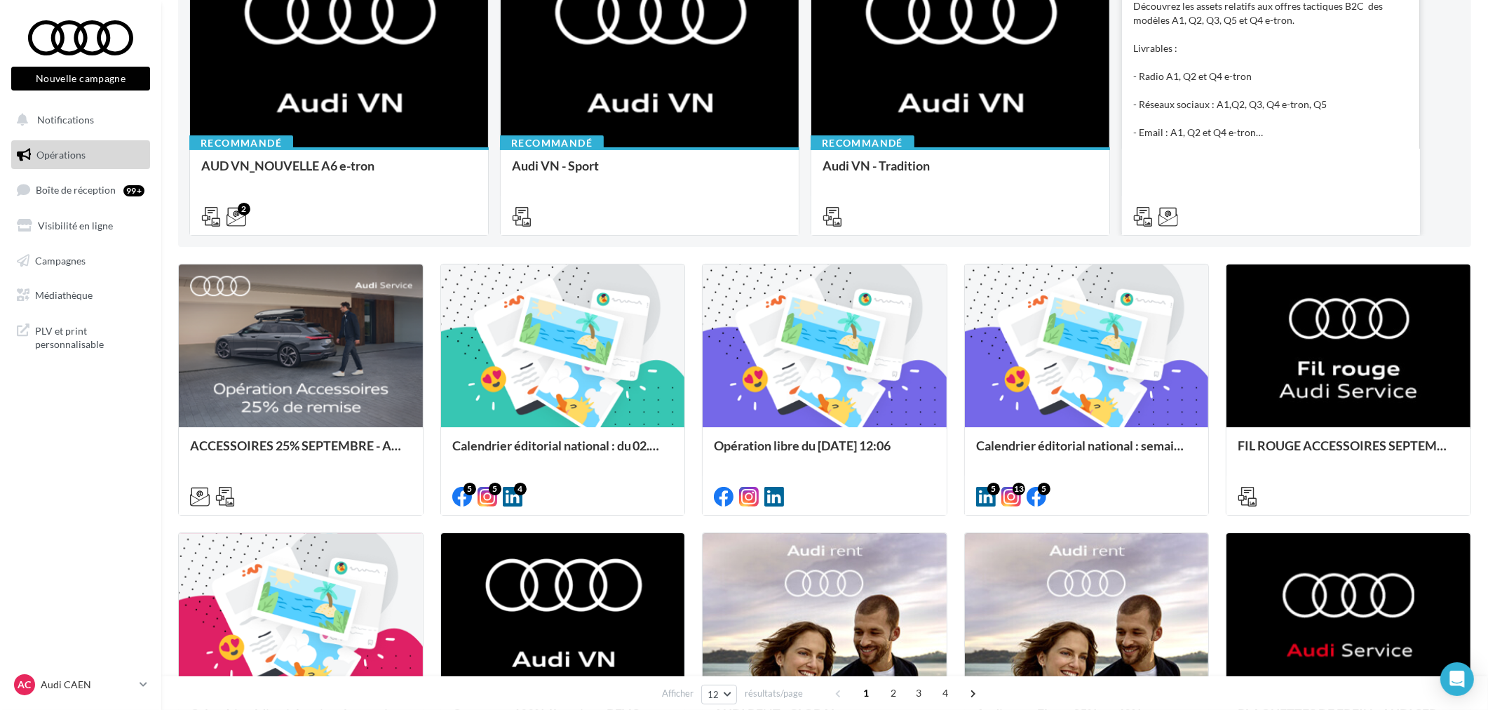
scroll to position [78, 0]
